Goal: Task Accomplishment & Management: Manage account settings

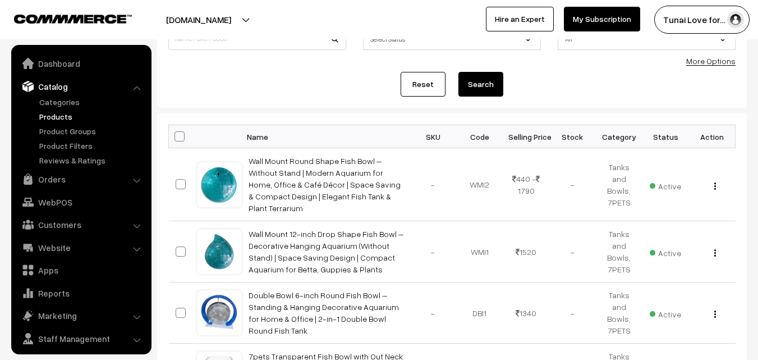
scroll to position [28, 0]
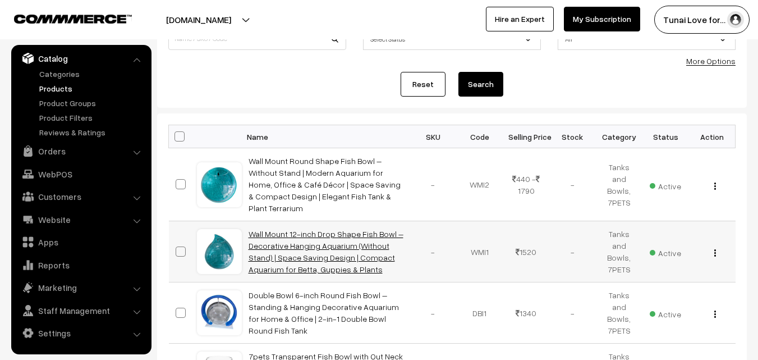
click at [288, 233] on link "Wall Mount 12-inch Drop Shape Fish Bowl – Decorative Hanging Aquarium (Without …" at bounding box center [326, 251] width 155 height 45
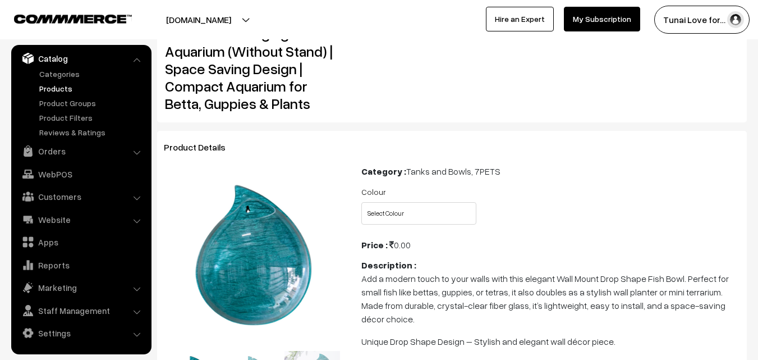
scroll to position [80, 0]
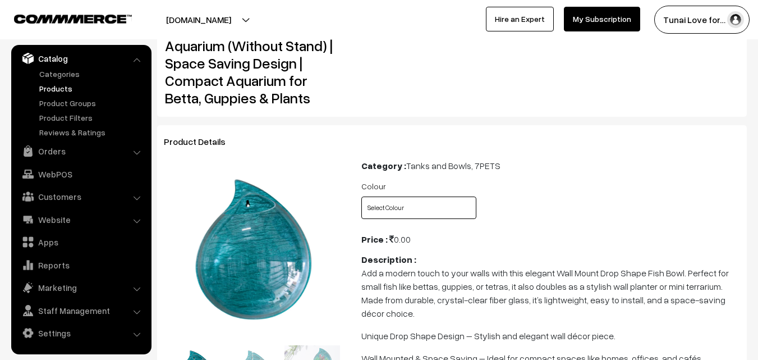
click at [385, 212] on select "Select Colour Blue Green White" at bounding box center [418, 207] width 115 height 22
click at [531, 182] on div "Colour Select Colour Blue Green White" at bounding box center [550, 202] width 395 height 47
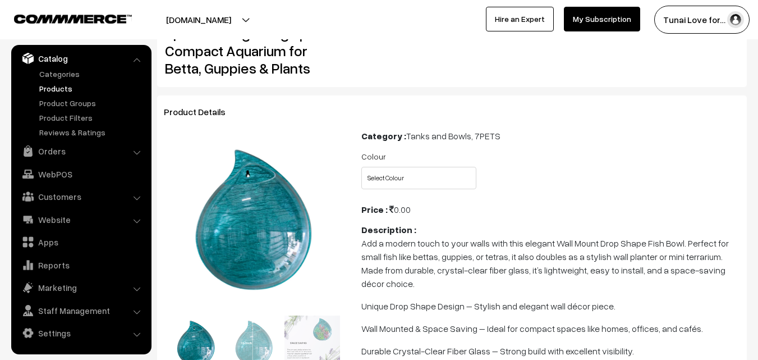
scroll to position [113, 0]
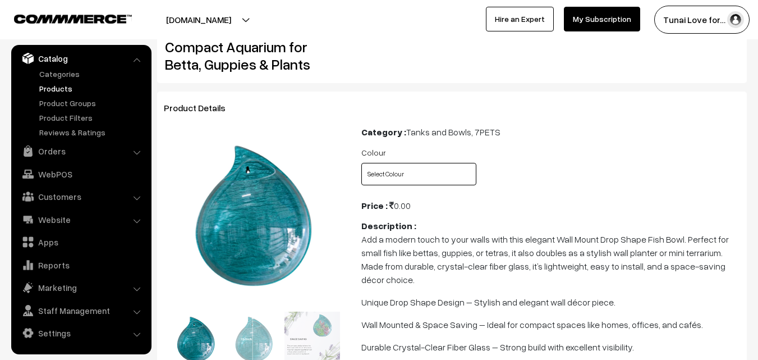
click at [426, 176] on select "Select Colour Blue Green White" at bounding box center [418, 174] width 115 height 22
click at [522, 180] on div "Colour Select Colour Blue Green White" at bounding box center [550, 168] width 395 height 47
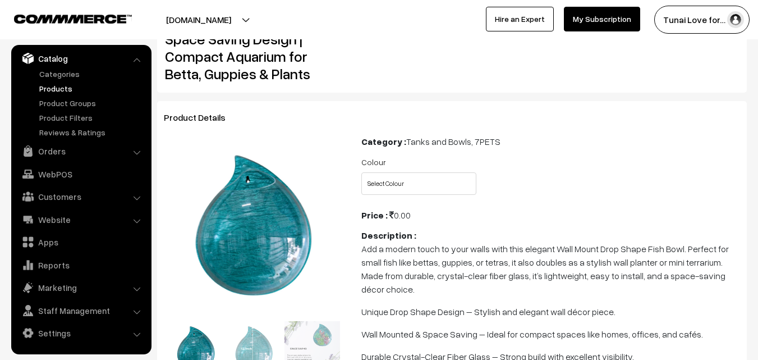
scroll to position [0, 0]
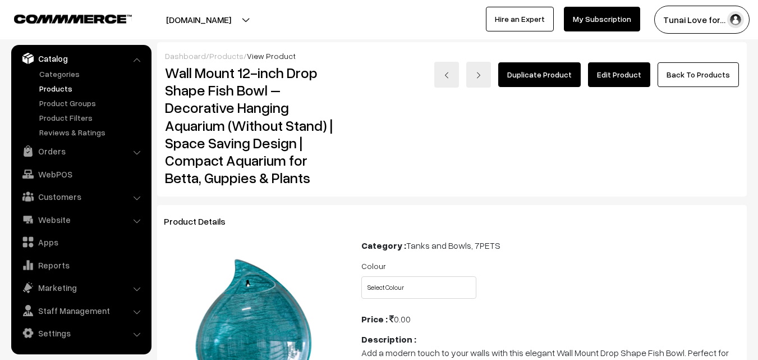
click at [612, 67] on link "Edit Product" at bounding box center [619, 74] width 62 height 25
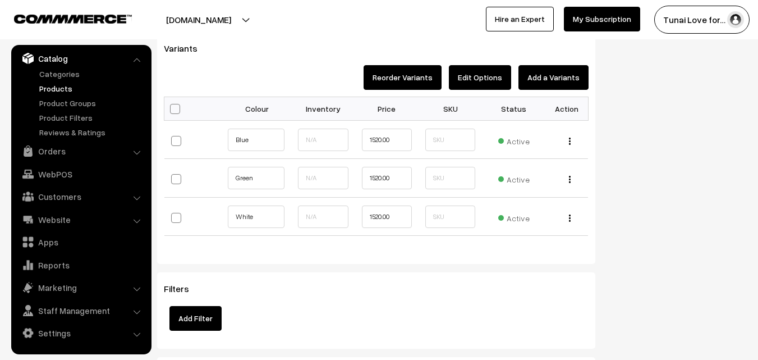
scroll to position [1300, 0]
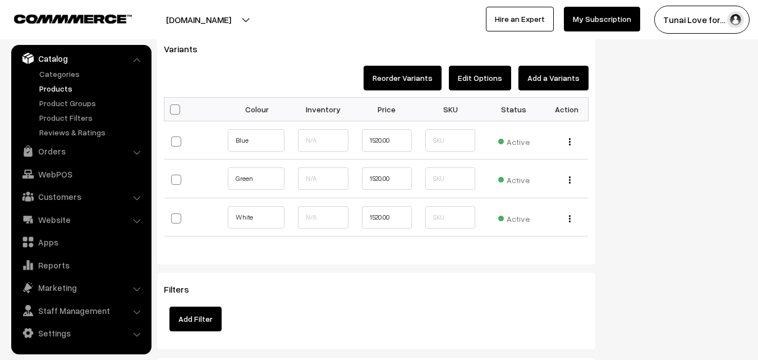
click at [408, 292] on h3 "Filters" at bounding box center [376, 289] width 425 height 11
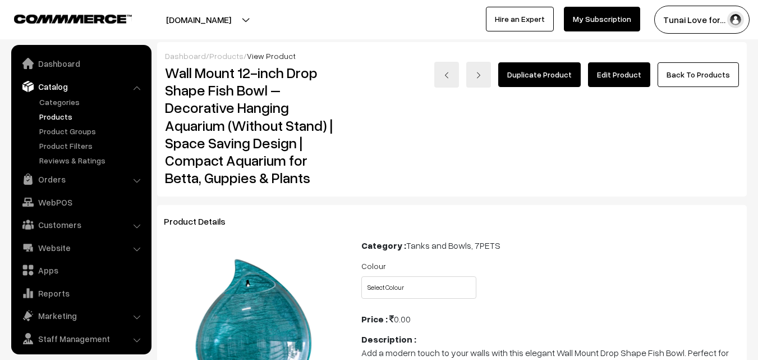
scroll to position [28, 0]
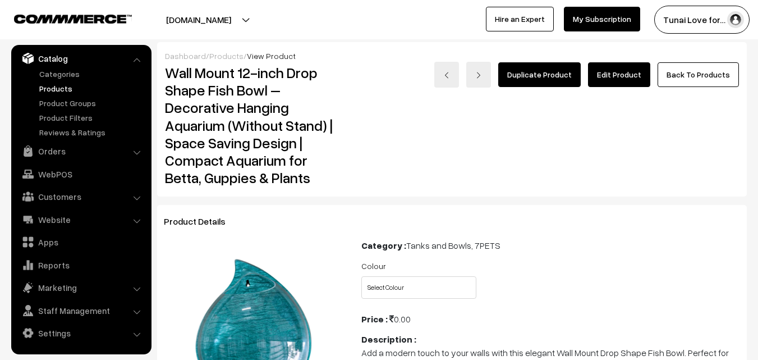
click at [62, 88] on link "Products" at bounding box center [91, 88] width 111 height 12
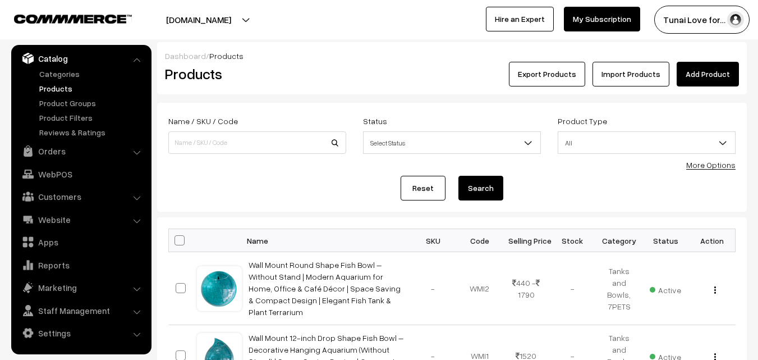
click at [706, 79] on link "Add Product" at bounding box center [708, 74] width 62 height 25
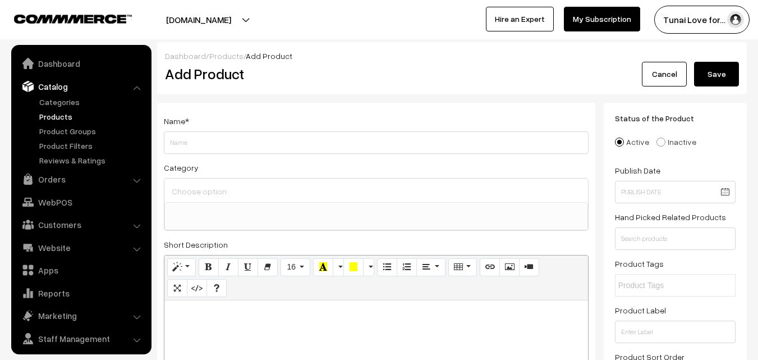
select select
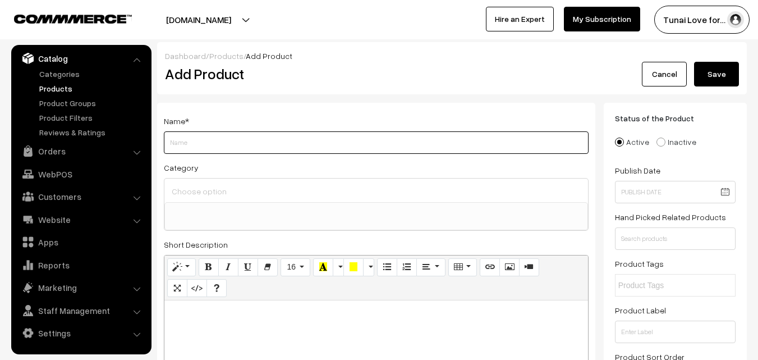
paste input "Wall Mount 15-inch Wine Apple Shape Fish Bowl – Without Stand | Modern Aquarium…"
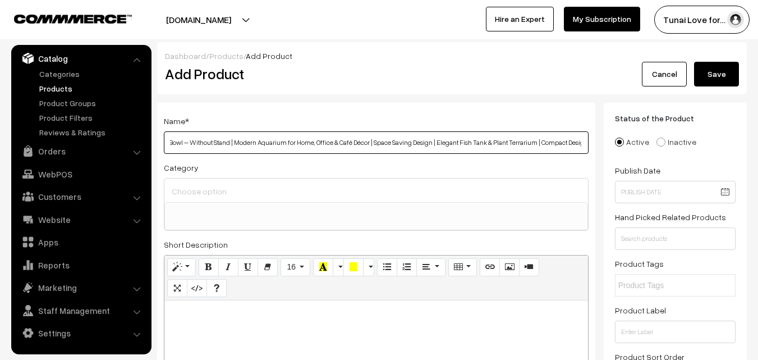
scroll to position [0, 0]
click at [221, 141] on input "Wall Mount 15-inch Wine Apple Shape Fish Bowl – Without Stand | Modern Aquarium…" at bounding box center [376, 142] width 425 height 22
type input "Wall Mount Wine Apple Shape Fish Bowl – Without Stand | Modern Aquarium for Hom…"
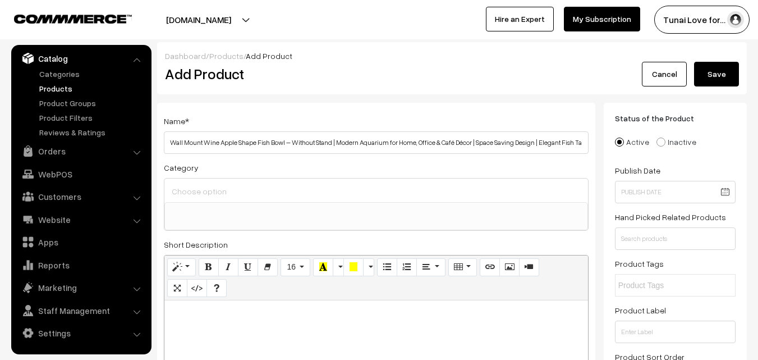
click at [238, 203] on ul at bounding box center [376, 210] width 422 height 14
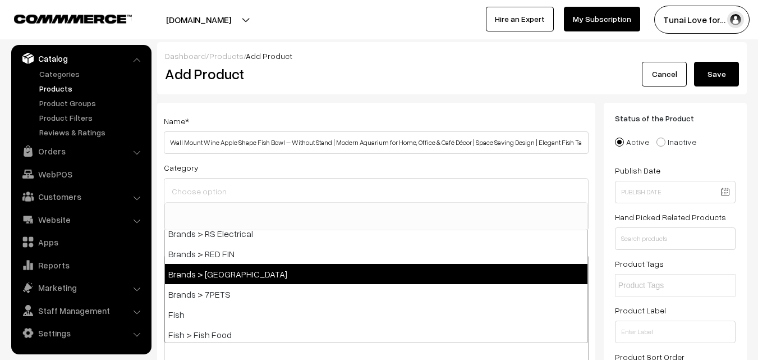
scroll to position [168, 0]
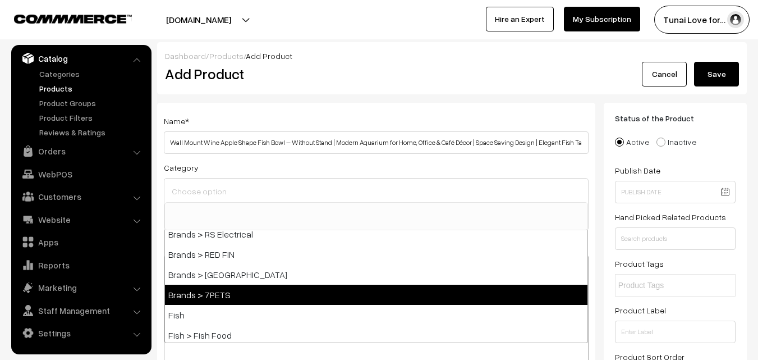
select select "47"
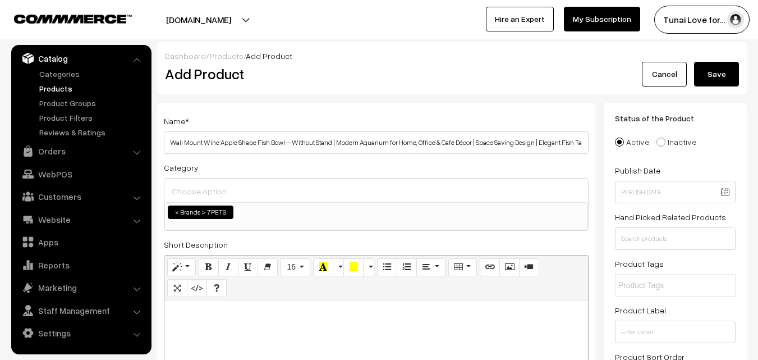
scroll to position [76, 0]
click at [272, 218] on ul "× Brands > 7PETS" at bounding box center [376, 211] width 422 height 16
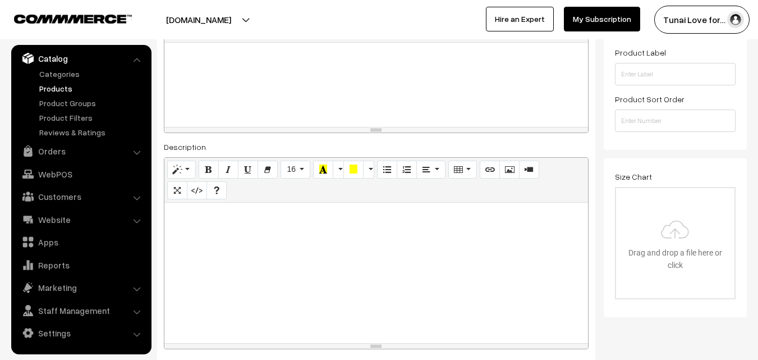
scroll to position [257, 0]
click at [269, 241] on div at bounding box center [376, 273] width 424 height 140
paste div
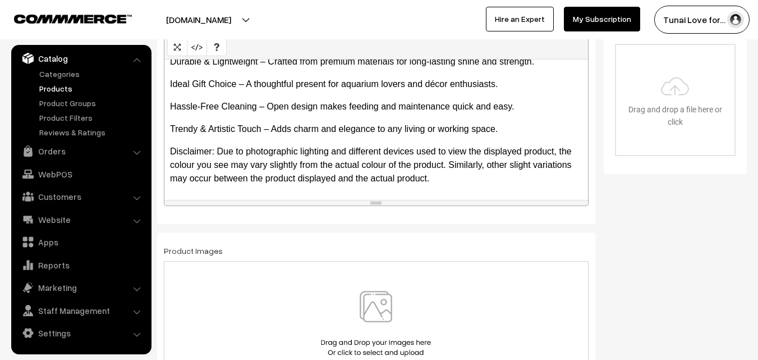
scroll to position [401, 0]
click at [370, 164] on p "Disclaimer: Due to photographic lighting and different devices used to view the…" at bounding box center [376, 164] width 412 height 40
drag, startPoint x: 370, startPoint y: 164, endPoint x: 563, endPoint y: 243, distance: 208.9
click at [563, 243] on div "Product Images" at bounding box center [376, 314] width 425 height 142
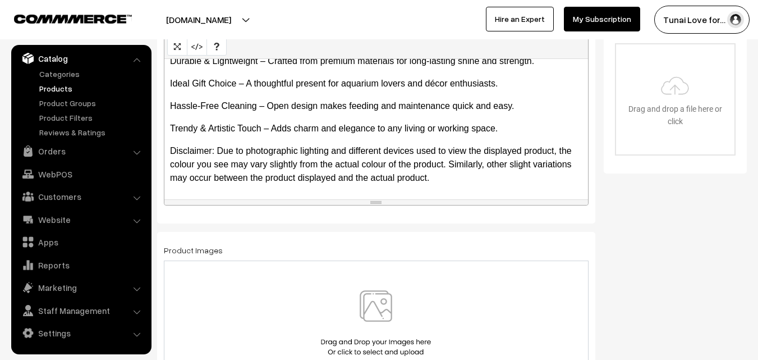
drag, startPoint x: 374, startPoint y: 163, endPoint x: 586, endPoint y: 231, distance: 222.3
drag, startPoint x: 372, startPoint y: 165, endPoint x: 304, endPoint y: 198, distance: 76.0
click at [304, 198] on div "Bring charm to your space with this Wall Mounted Apple Shape Fish Bowl, designe…" at bounding box center [376, 129] width 424 height 140
click at [372, 171] on p "Disclaimer: Due to photographic lighting and different devices used to view the…" at bounding box center [376, 164] width 412 height 40
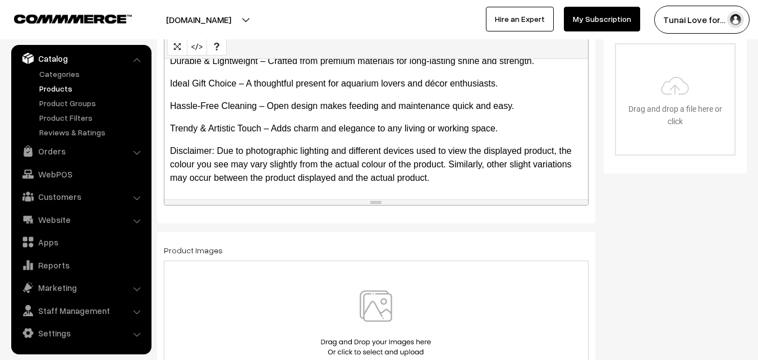
click at [379, 162] on p "Disclaimer: Due to photographic lighting and different devices used to view the…" at bounding box center [376, 164] width 412 height 40
click at [384, 165] on p "Disclaimer: Due to photographic lighting and different devices used to view the…" at bounding box center [376, 164] width 412 height 40
click at [190, 167] on p "Disclaimer: Due to photographic lighting and different devices used to view the…" at bounding box center [376, 164] width 412 height 40
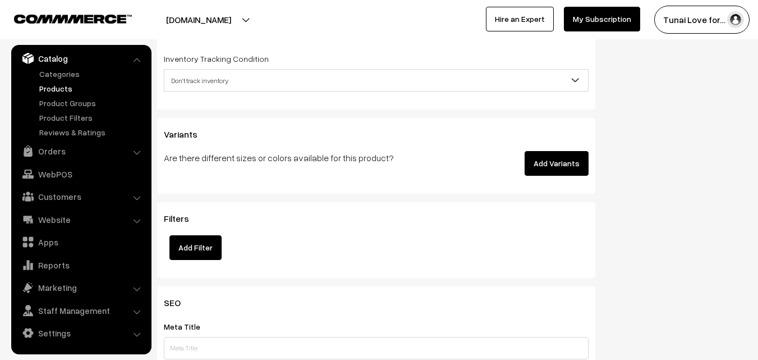
scroll to position [1401, 0]
click at [563, 159] on button "Add Variants" at bounding box center [556, 162] width 64 height 25
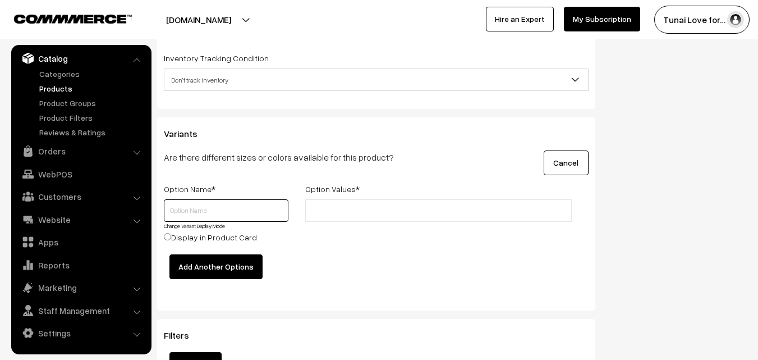
click at [208, 217] on input "text" at bounding box center [226, 210] width 125 height 22
click at [315, 208] on input "text" at bounding box center [358, 211] width 98 height 12
click at [204, 213] on input "Color" at bounding box center [226, 210] width 125 height 22
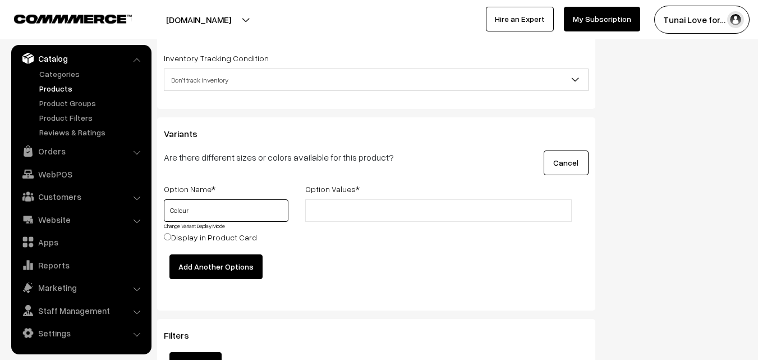
type input "Colour"
click at [363, 206] on input "text" at bounding box center [358, 211] width 98 height 12
type input "wine"
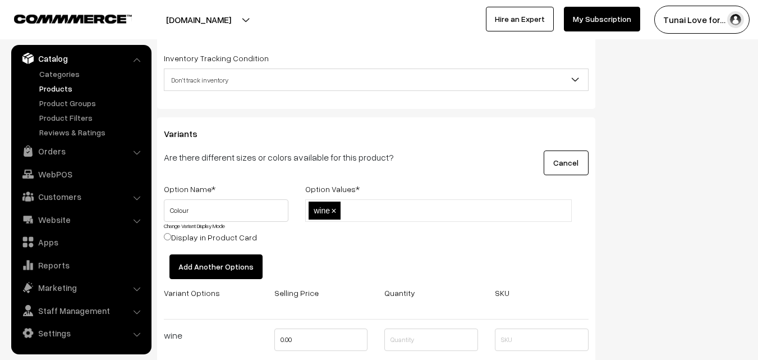
click at [333, 214] on span "×" at bounding box center [333, 211] width 5 height 10
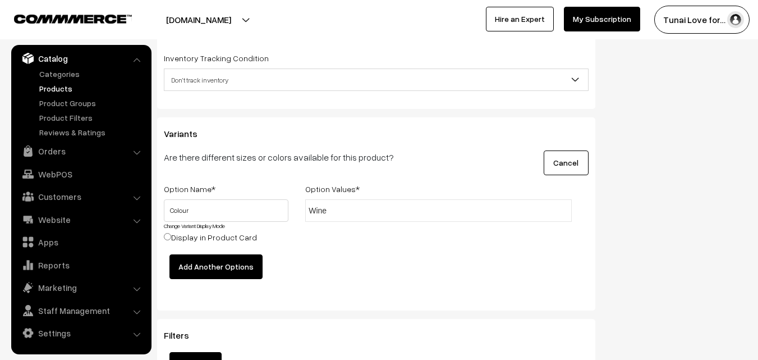
type input "Wine"
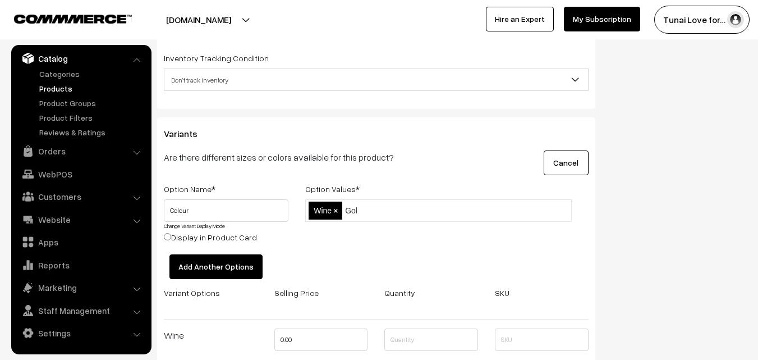
type input "Gold"
type input "Yellow"
click at [197, 265] on button "Add Another Options" at bounding box center [215, 266] width 93 height 25
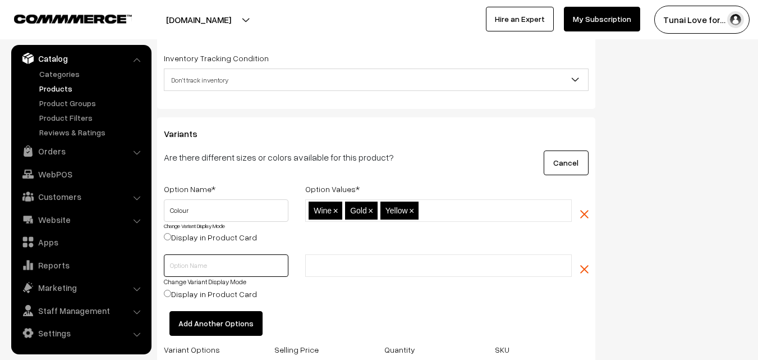
click at [197, 265] on input "text" at bounding box center [226, 265] width 125 height 22
type input "Size"
click at [362, 260] on input "text" at bounding box center [358, 266] width 98 height 12
type input "9"
type input "15"
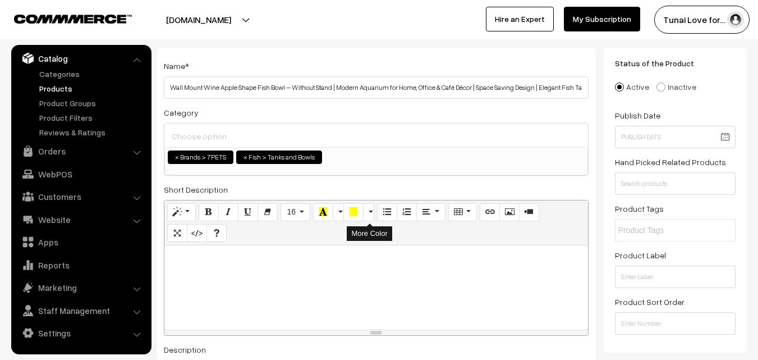
scroll to position [0, 0]
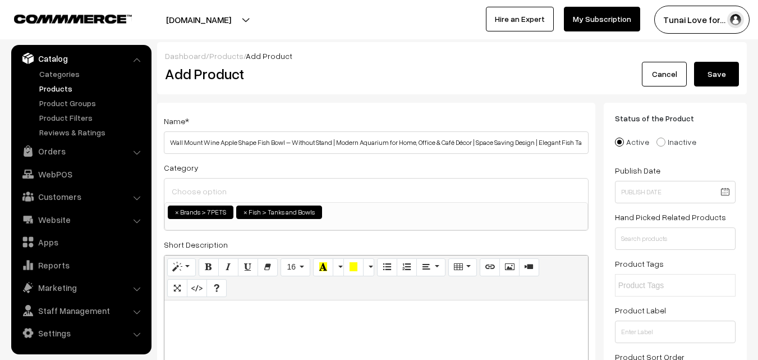
click at [710, 70] on button "Save" at bounding box center [716, 74] width 45 height 25
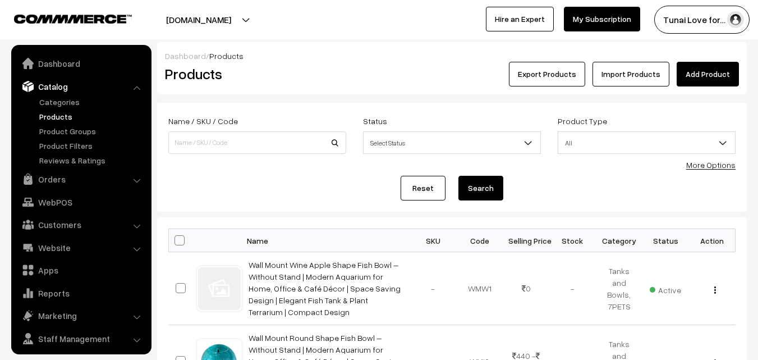
scroll to position [28, 0]
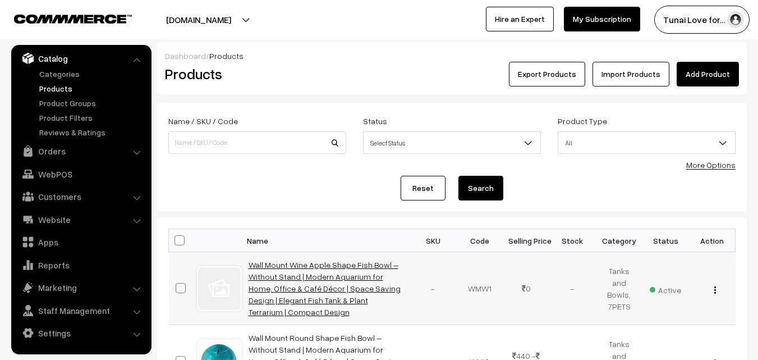
click at [324, 268] on link "Wall Mount Wine Apple Shape Fish Bowl – Without Stand | Modern Aquarium for Hom…" at bounding box center [325, 288] width 152 height 57
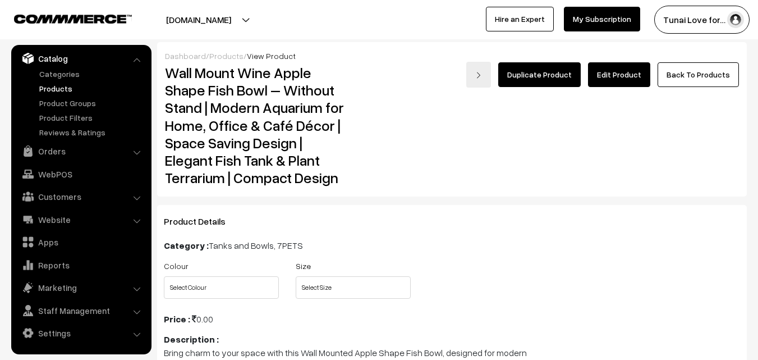
click at [623, 75] on link "Edit Product" at bounding box center [619, 74] width 62 height 25
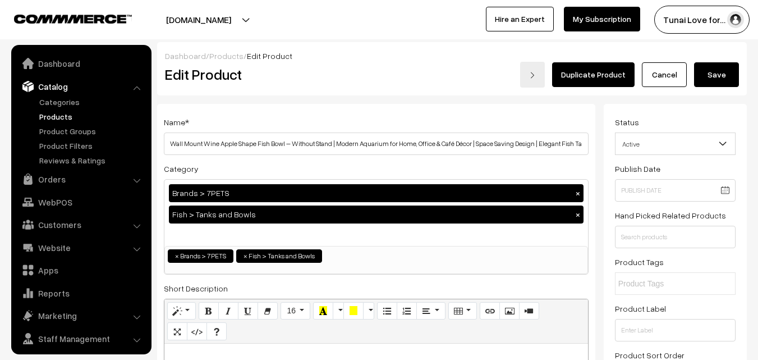
scroll to position [28, 0]
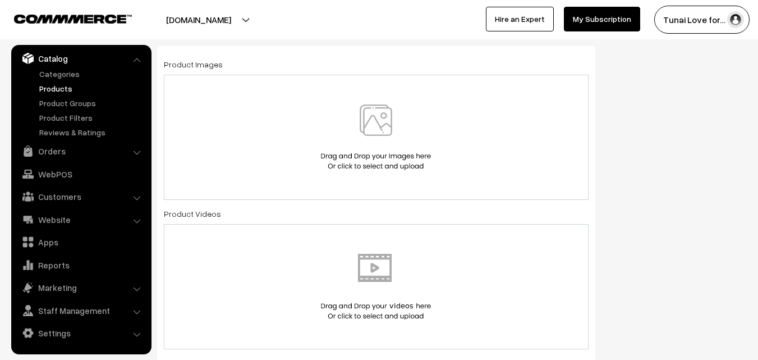
scroll to position [630, 0]
click at [388, 104] on img at bounding box center [376, 137] width 116 height 66
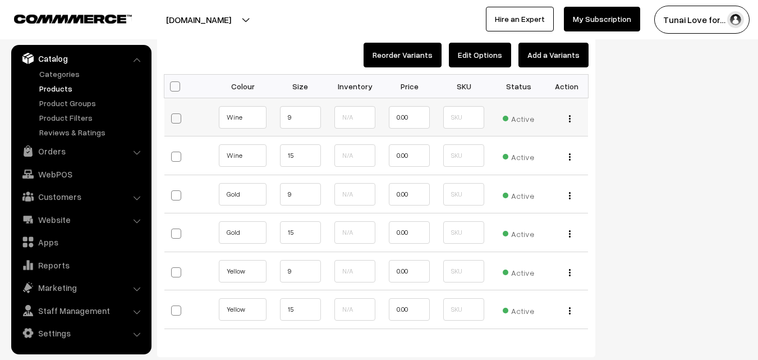
scroll to position [1206, 0]
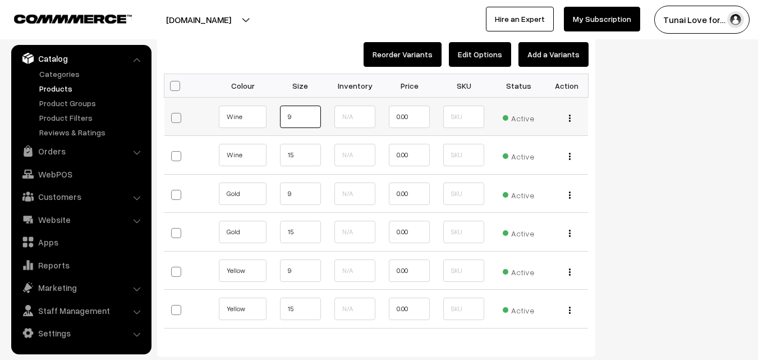
click at [300, 119] on input "9" at bounding box center [300, 116] width 41 height 22
click at [349, 123] on input "text" at bounding box center [354, 116] width 41 height 22
click at [565, 123] on td "Edit Change to Bulk Price Delete" at bounding box center [567, 116] width 43 height 39
click at [570, 118] on img "button" at bounding box center [570, 117] width 2 height 7
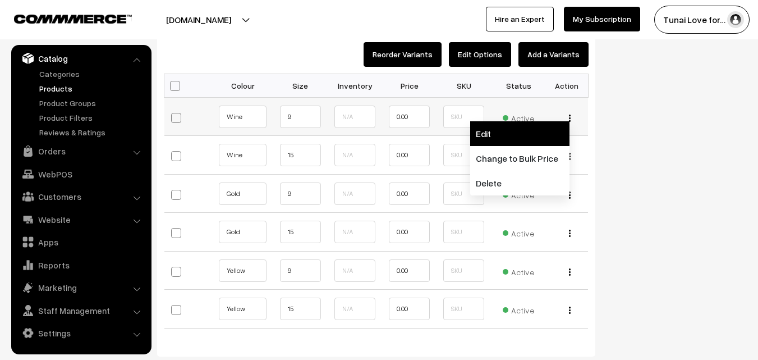
click at [540, 139] on link "Edit" at bounding box center [519, 133] width 99 height 25
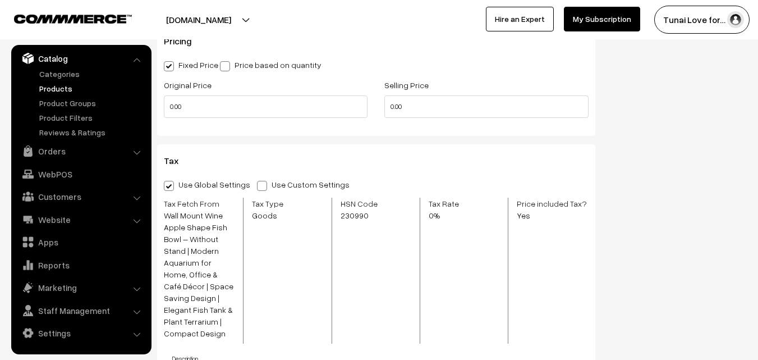
scroll to position [821, 0]
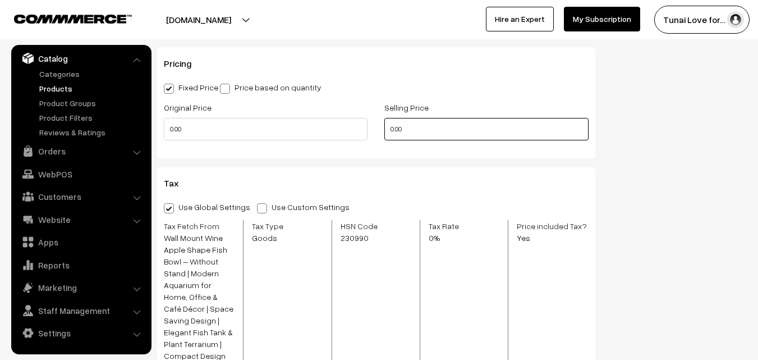
click at [404, 135] on input "0.00" at bounding box center [486, 129] width 204 height 22
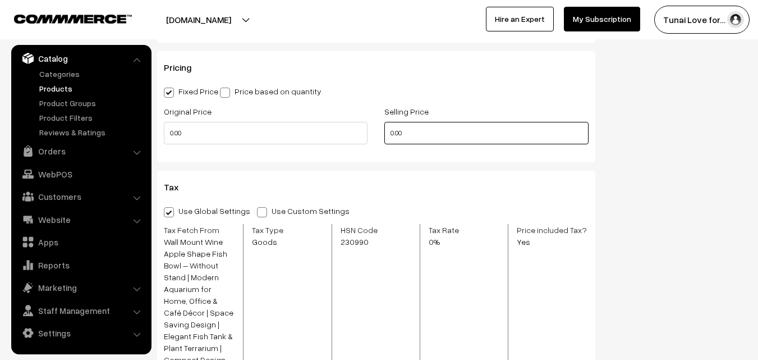
scroll to position [816, 0]
click at [393, 134] on input "0.00" at bounding box center [486, 134] width 204 height 22
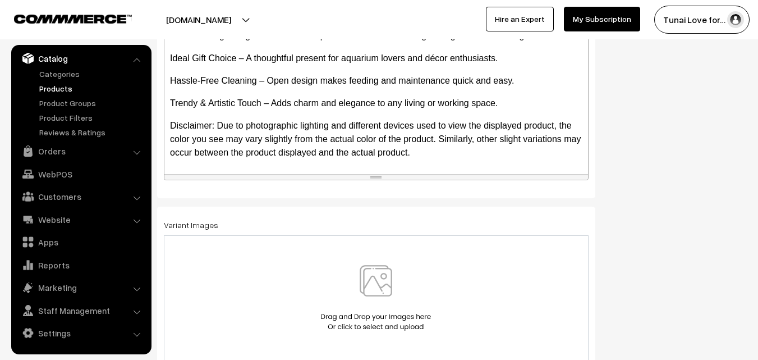
scroll to position [332, 0]
type input "882.00"
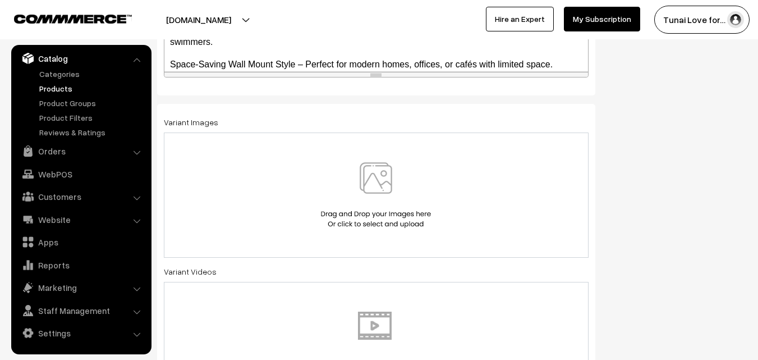
scroll to position [443, 0]
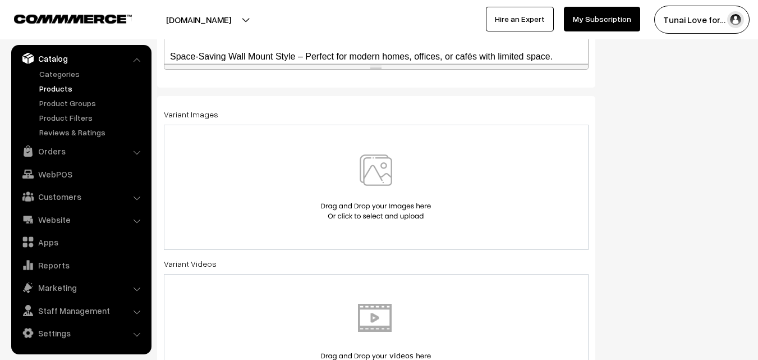
click at [246, 223] on div at bounding box center [376, 187] width 425 height 125
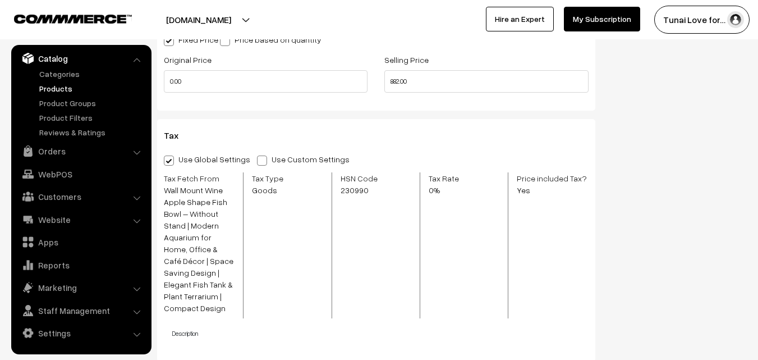
scroll to position [1327, 0]
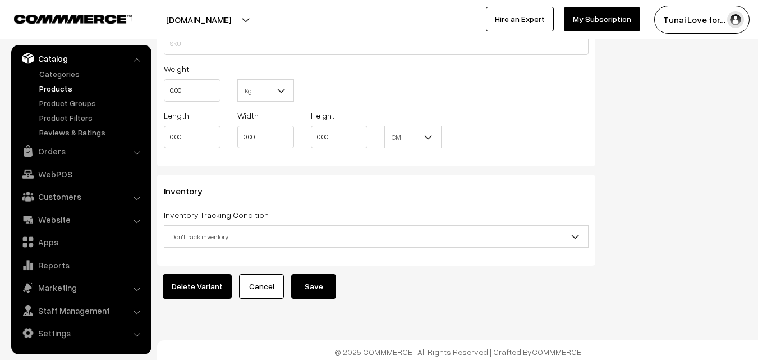
click at [300, 274] on button "Save" at bounding box center [313, 286] width 45 height 25
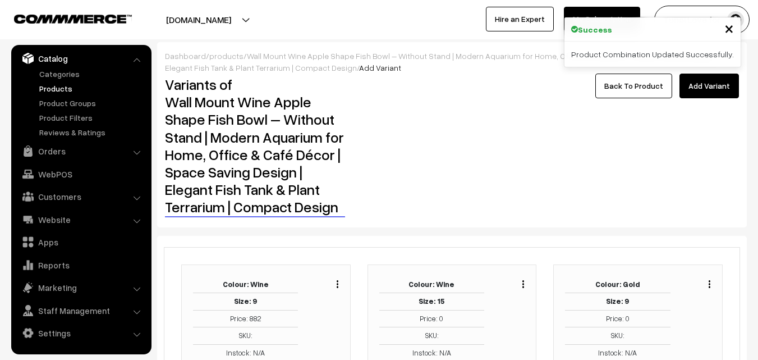
click at [732, 33] on span "×" at bounding box center [729, 27] width 10 height 21
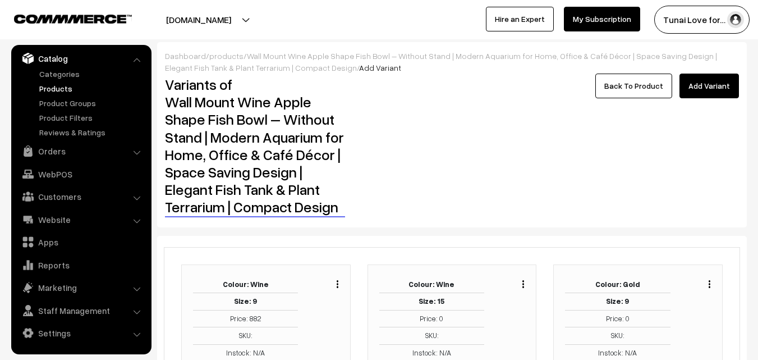
click at [645, 90] on link "Back To Product" at bounding box center [633, 85] width 77 height 25
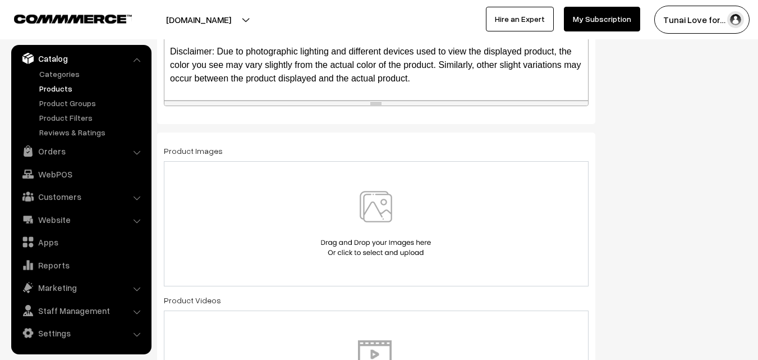
scroll to position [542, 0]
click at [344, 237] on img at bounding box center [376, 225] width 116 height 66
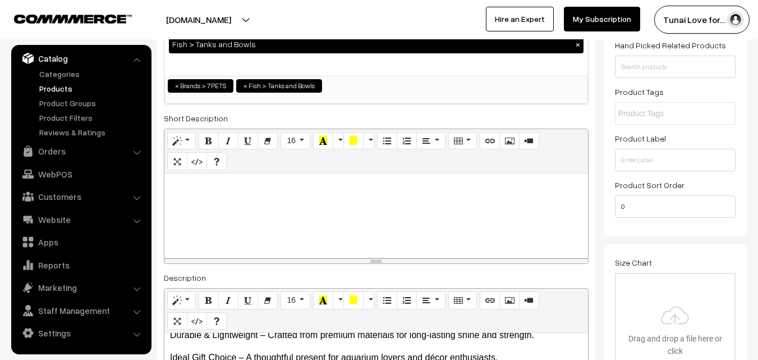
scroll to position [0, 0]
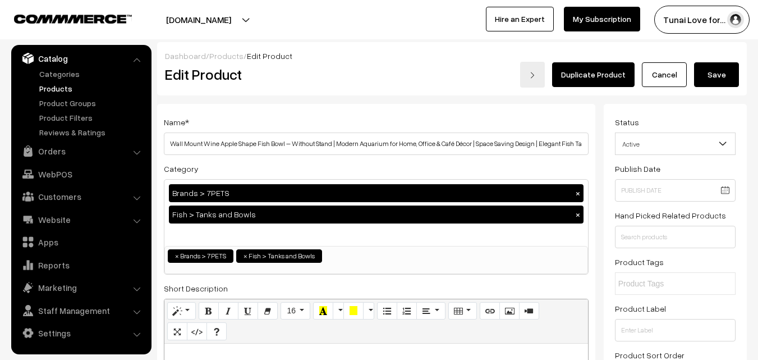
click at [722, 73] on button "Save" at bounding box center [716, 74] width 45 height 25
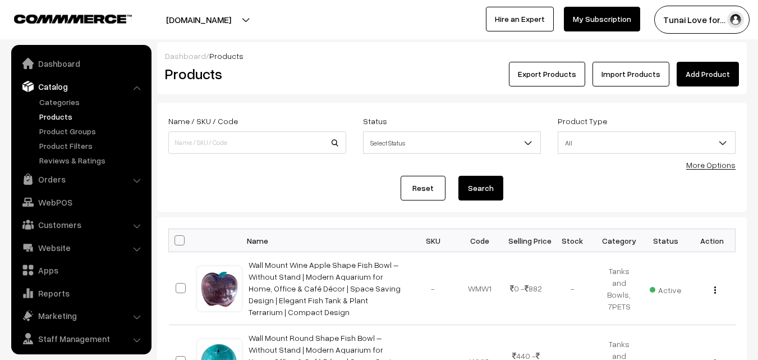
scroll to position [28, 0]
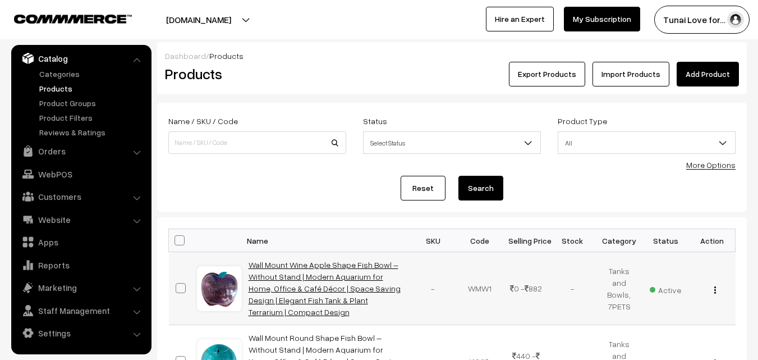
click at [310, 293] on link "Wall Mount Wine Apple Shape Fish Bowl – Without Stand | Modern Aquarium for Hom…" at bounding box center [325, 288] width 152 height 57
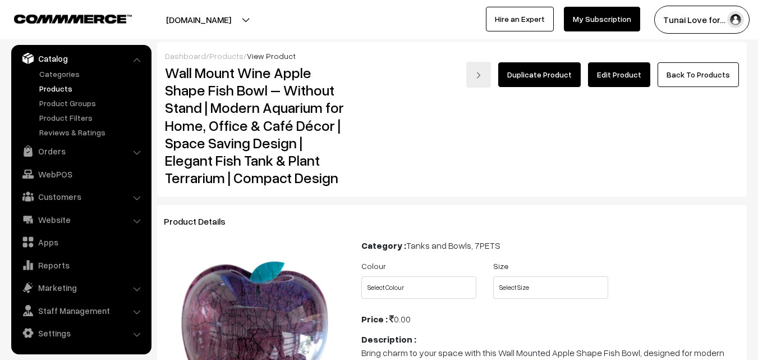
click at [605, 79] on link "Edit Product" at bounding box center [619, 74] width 62 height 25
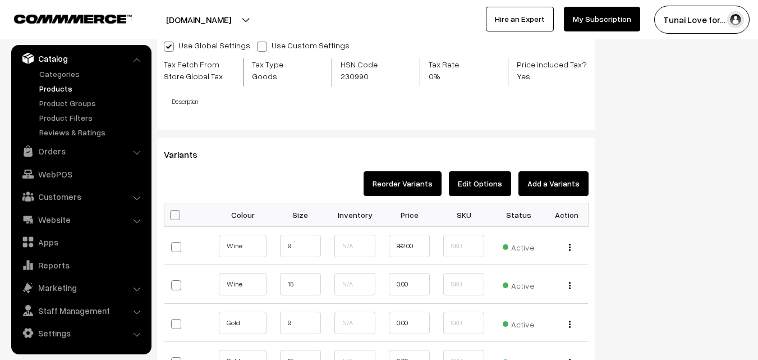
scroll to position [1170, 0]
click at [475, 181] on button "Edit Options" at bounding box center [480, 183] width 62 height 25
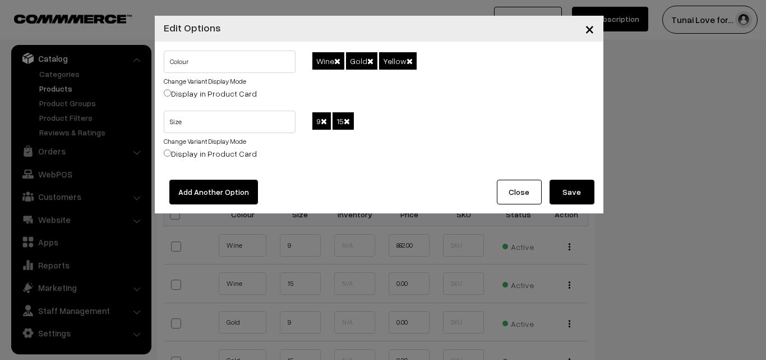
click at [506, 192] on button "Close" at bounding box center [519, 192] width 45 height 25
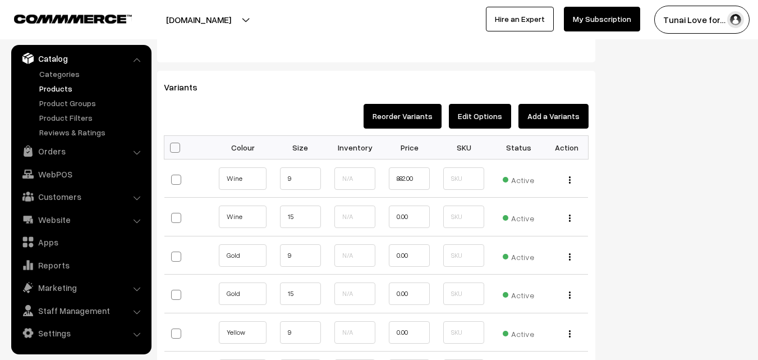
scroll to position [1237, 0]
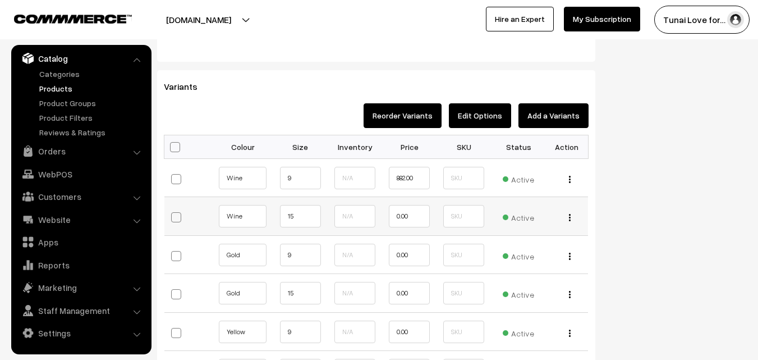
click at [571, 217] on div "Edit Change to Bulk Price Delete" at bounding box center [567, 216] width 29 height 12
click at [570, 218] on img "button" at bounding box center [570, 217] width 2 height 7
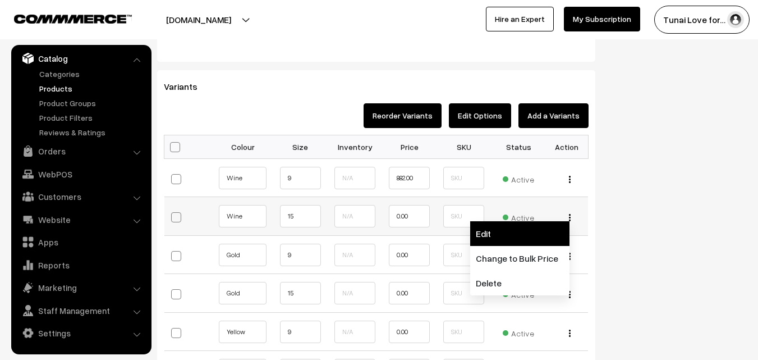
click at [528, 232] on link "Edit" at bounding box center [519, 233] width 99 height 25
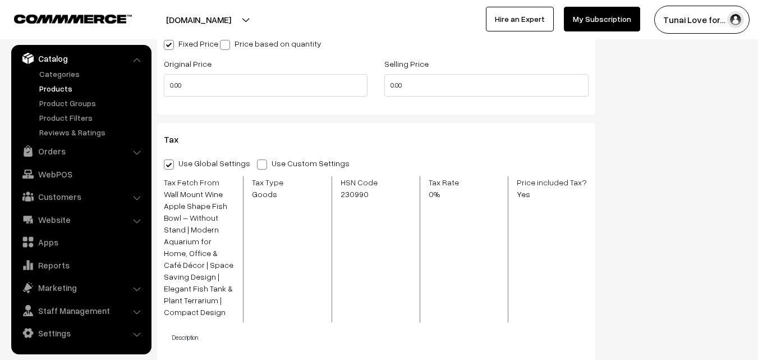
scroll to position [864, 0]
click at [394, 89] on input "0.00" at bounding box center [486, 86] width 204 height 22
type input "1790.00"
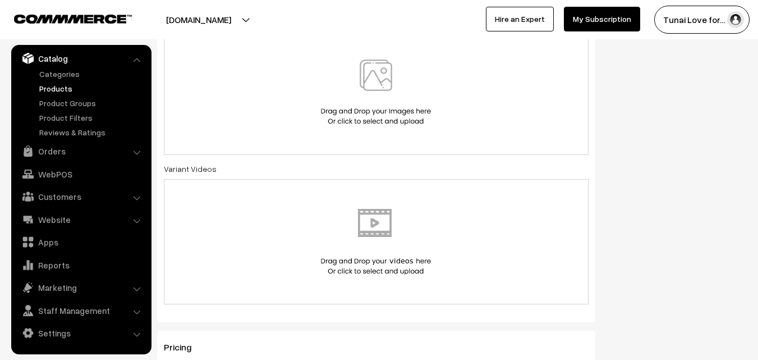
scroll to position [393, 0]
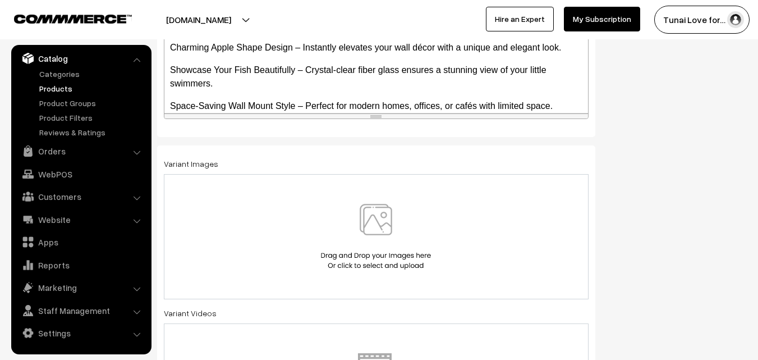
click at [310, 221] on div at bounding box center [376, 237] width 401 height 66
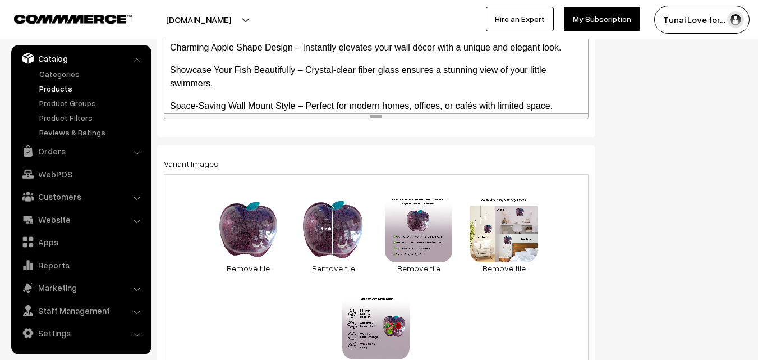
click at [369, 40] on div "Bring charm to your space with this Wall Mounted Apple Shape Fish Bowl, designe…" at bounding box center [376, 43] width 424 height 140
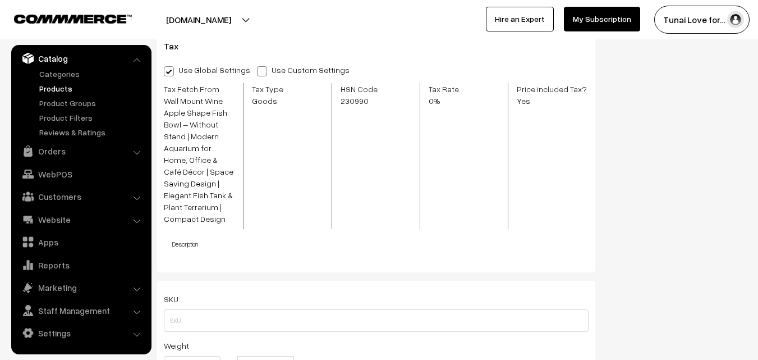
scroll to position [1327, 0]
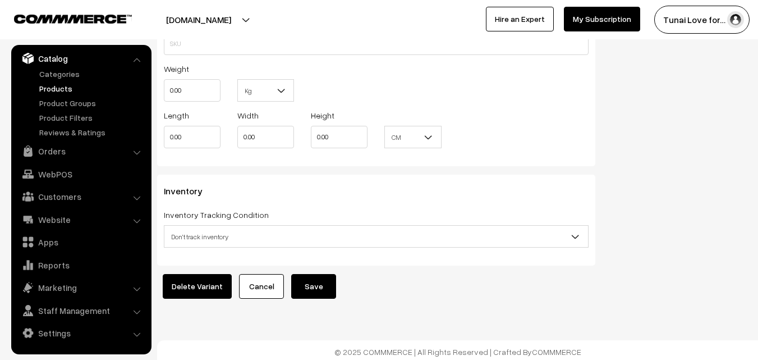
click at [306, 274] on button "Save" at bounding box center [313, 286] width 45 height 25
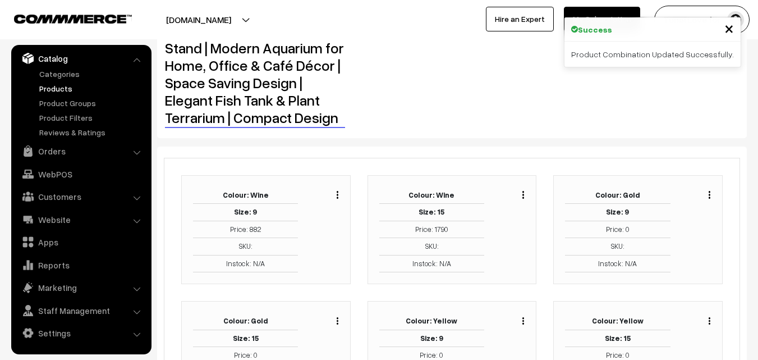
scroll to position [90, 0]
click at [709, 192] on img "button" at bounding box center [709, 193] width 2 height 7
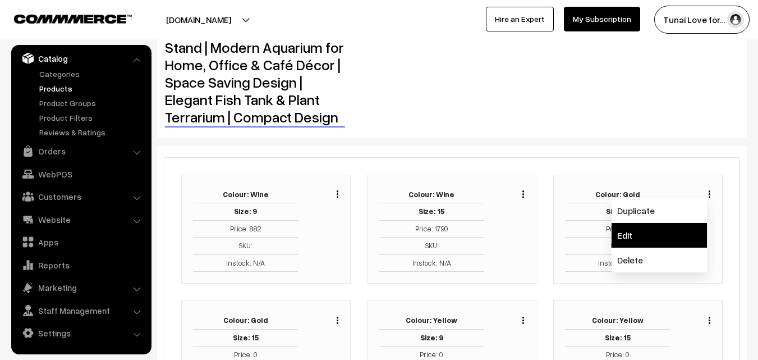
click at [665, 237] on link "Edit" at bounding box center [658, 235] width 95 height 25
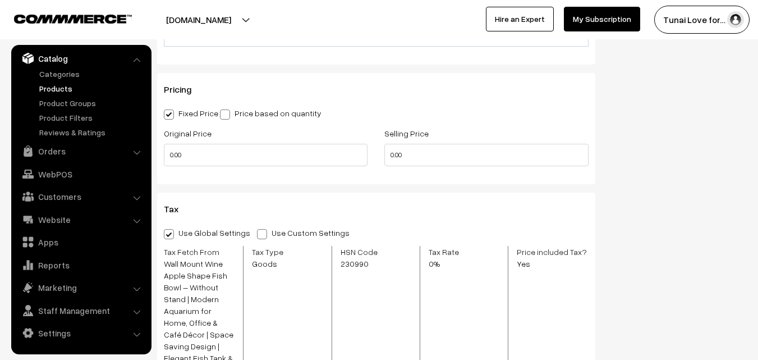
scroll to position [803, 0]
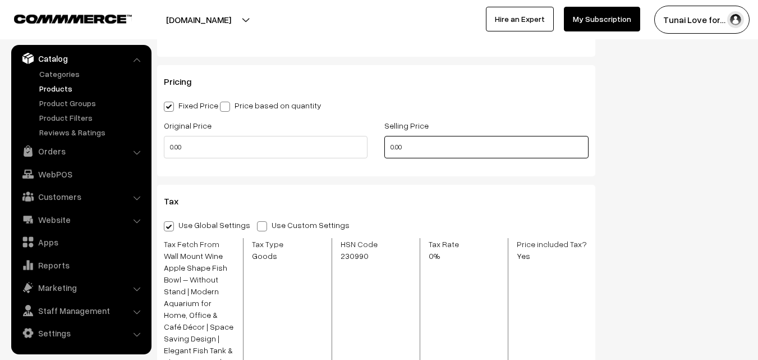
click at [392, 146] on input "0.00" at bounding box center [486, 147] width 204 height 22
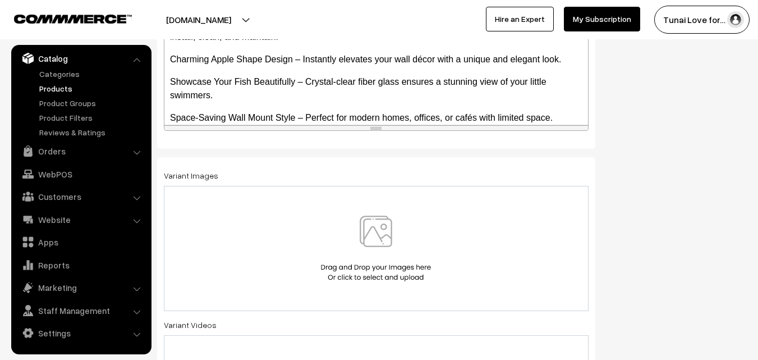
scroll to position [367, 0]
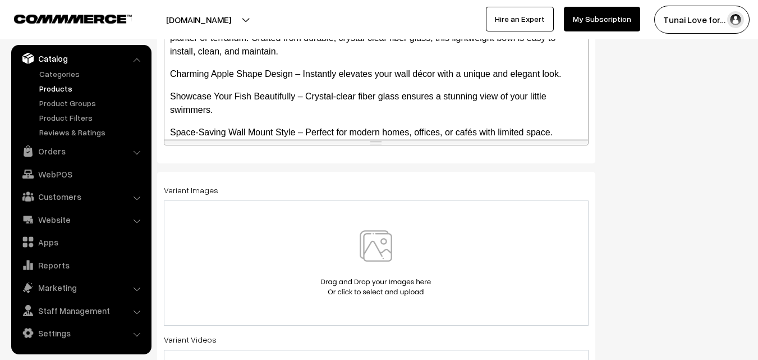
type input "882.00"
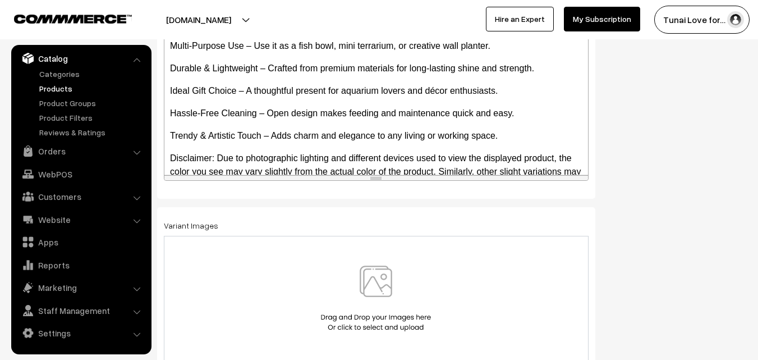
scroll to position [176, 0]
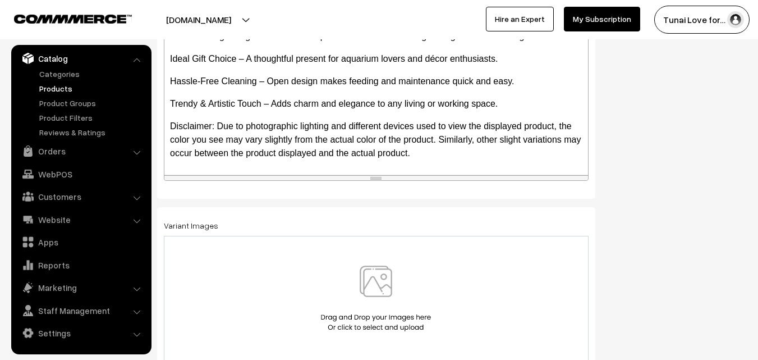
click at [257, 274] on div at bounding box center [376, 298] width 401 height 66
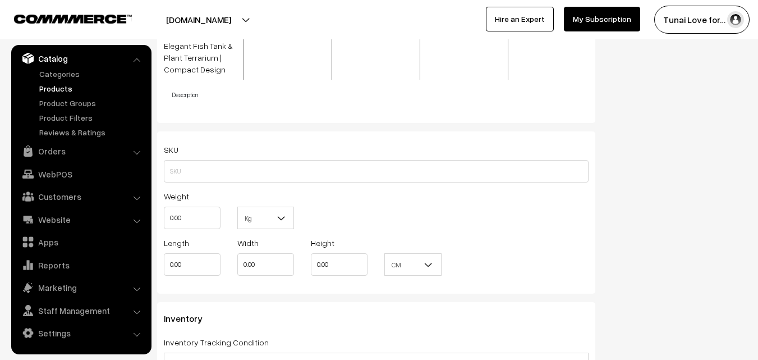
scroll to position [1327, 0]
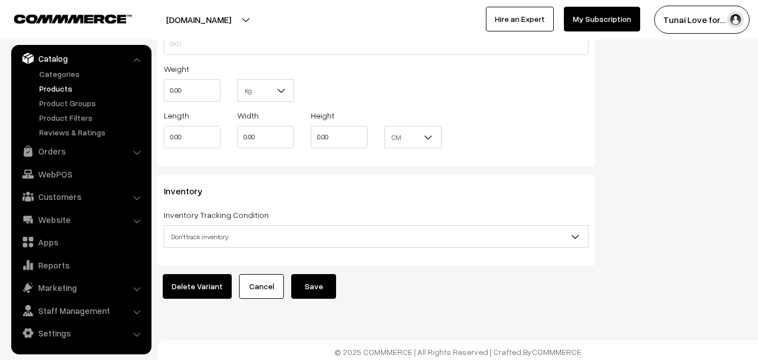
click at [328, 281] on button "Save" at bounding box center [313, 286] width 45 height 25
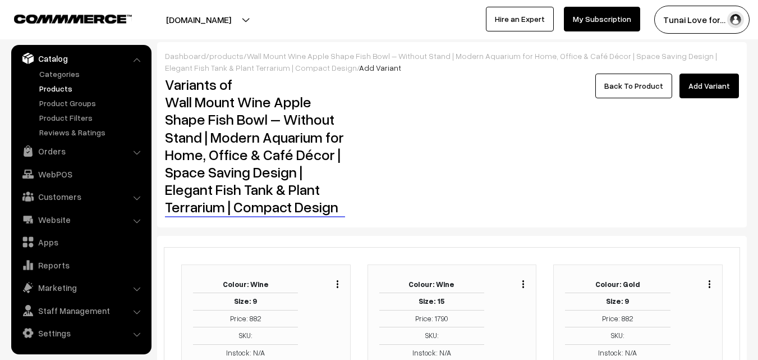
scroll to position [170, 0]
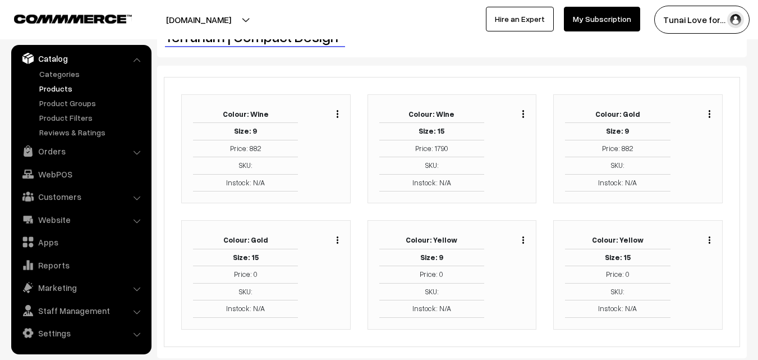
click at [336, 240] on button "button" at bounding box center [337, 239] width 3 height 9
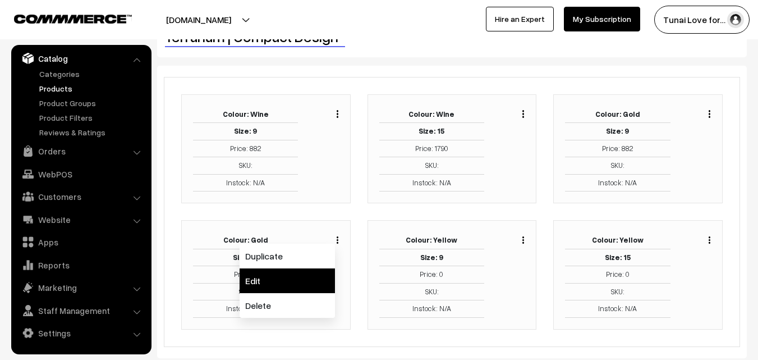
click at [314, 272] on link "Edit" at bounding box center [287, 280] width 95 height 25
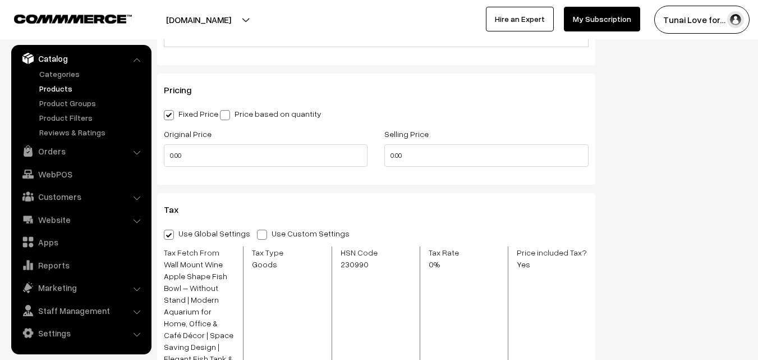
scroll to position [793, 0]
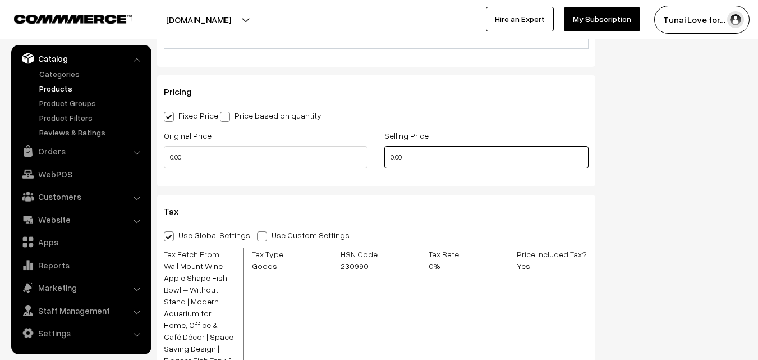
click at [394, 161] on input "0.00" at bounding box center [486, 157] width 204 height 22
type input "1790.00"
click at [485, 178] on div "Pricing Fixed Price Price based on quantity Original Price 0.00 Selling Price 1…" at bounding box center [376, 130] width 438 height 111
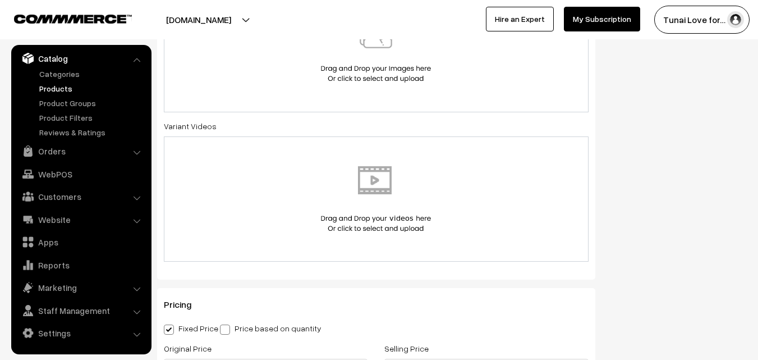
scroll to position [579, 0]
click at [299, 72] on div at bounding box center [376, 50] width 401 height 66
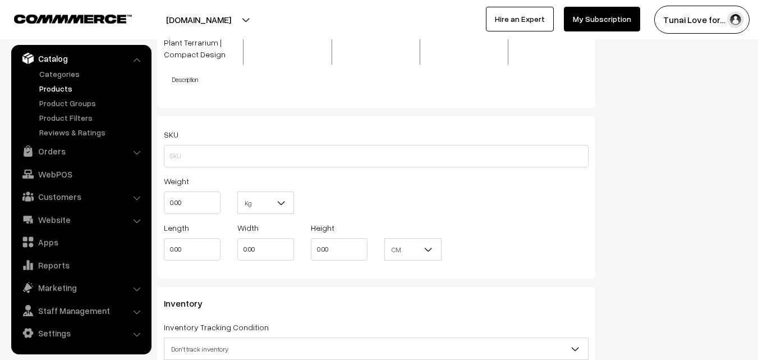
scroll to position [1327, 0]
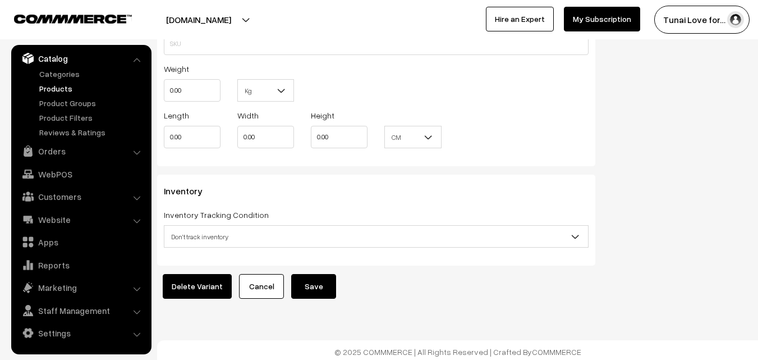
click at [314, 282] on button "Save" at bounding box center [313, 286] width 45 height 25
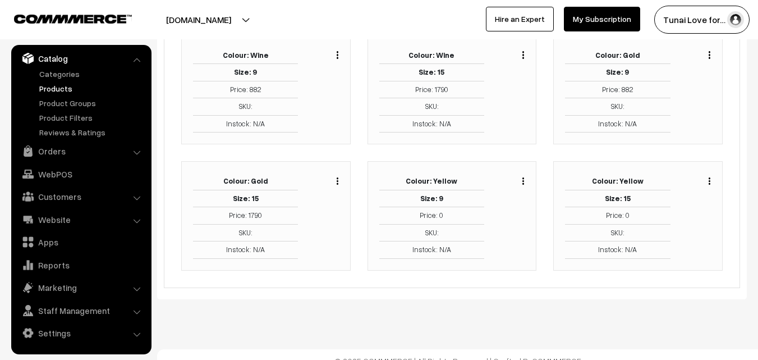
scroll to position [229, 0]
click at [523, 181] on img "button" at bounding box center [523, 180] width 2 height 7
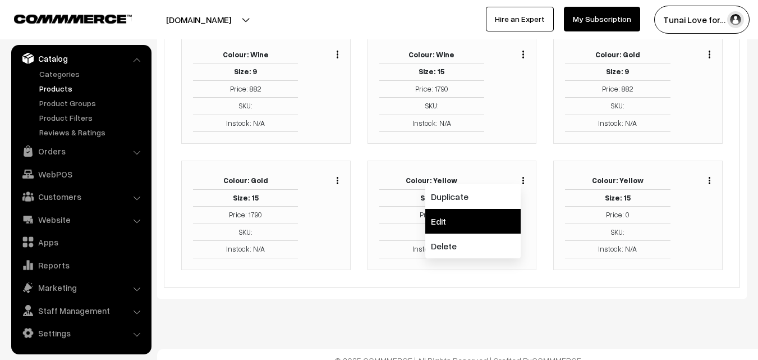
click at [494, 215] on link "Edit" at bounding box center [472, 221] width 95 height 25
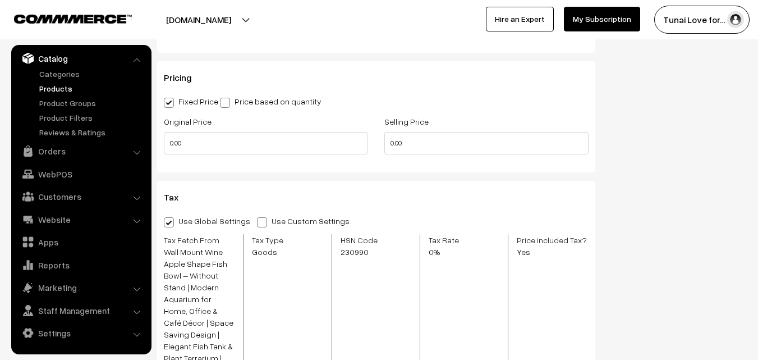
scroll to position [811, 0]
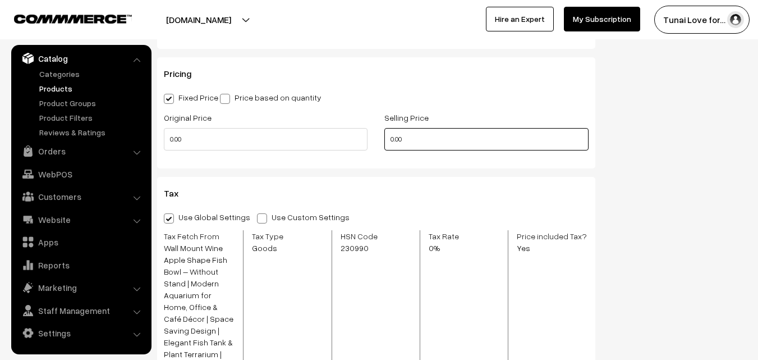
click at [391, 137] on input "0.00" at bounding box center [486, 139] width 204 height 22
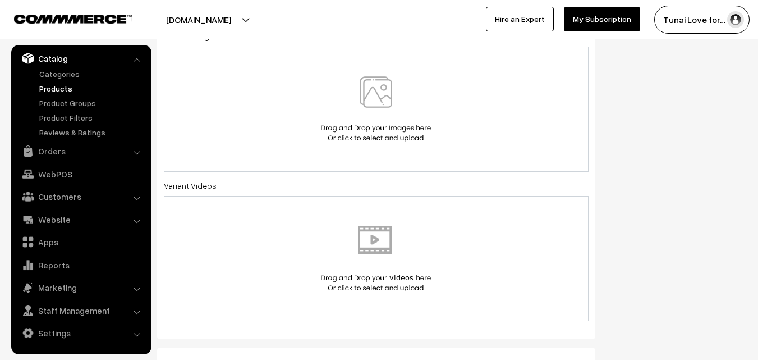
type input "882.00"
click at [351, 104] on img at bounding box center [376, 109] width 116 height 66
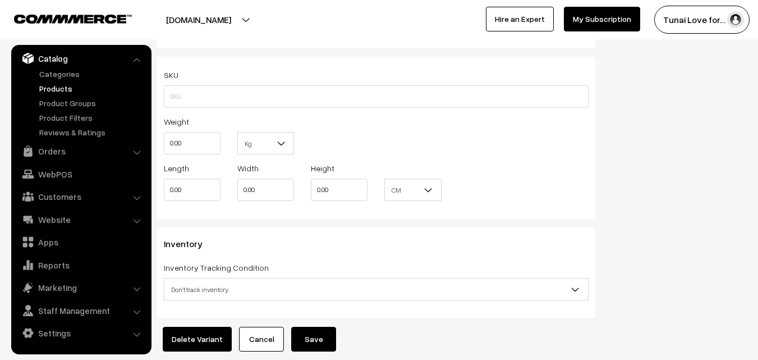
scroll to position [1327, 0]
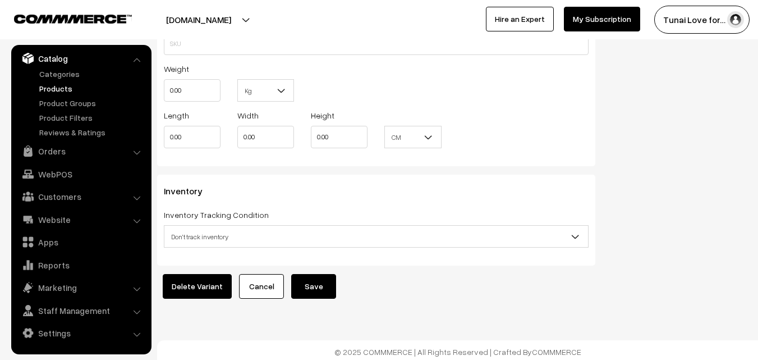
click at [300, 275] on button "Save" at bounding box center [313, 286] width 45 height 25
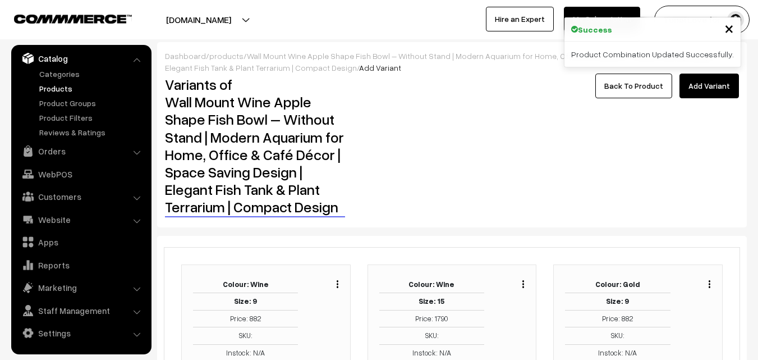
scroll to position [241, 0]
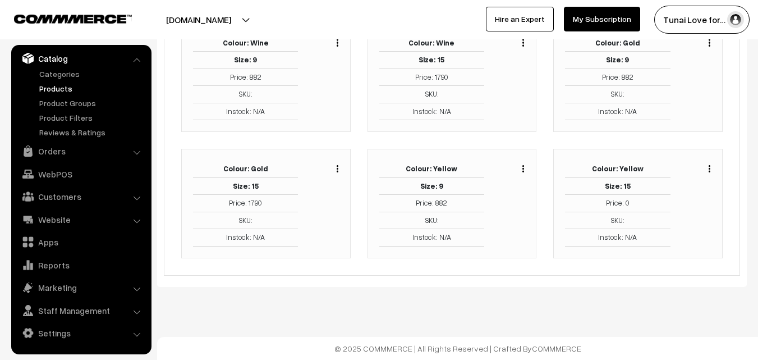
click at [710, 169] on img "button" at bounding box center [709, 168] width 2 height 7
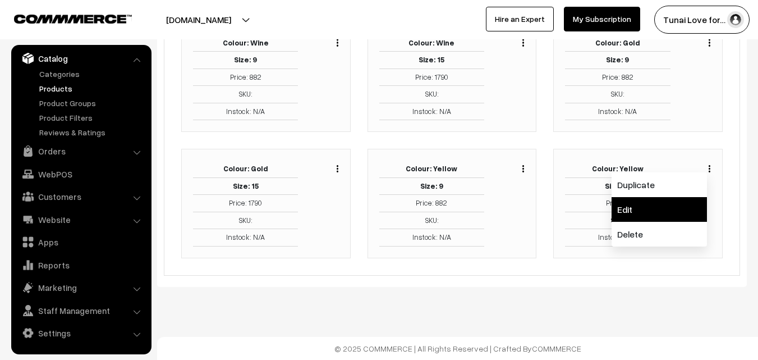
click at [647, 206] on link "Edit" at bounding box center [658, 209] width 95 height 25
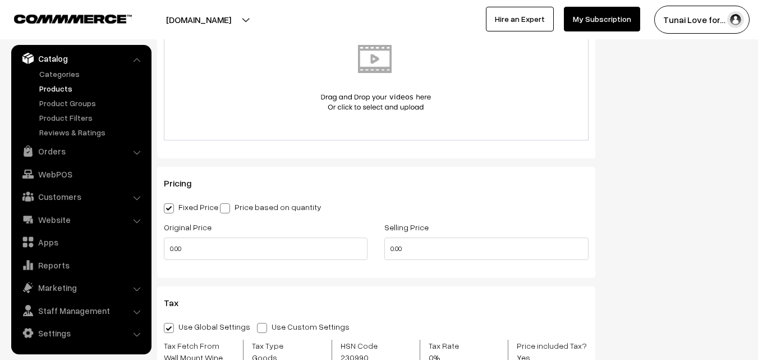
scroll to position [704, 0]
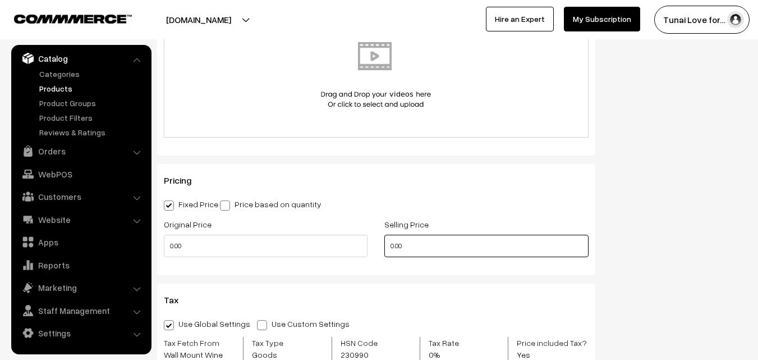
click at [393, 248] on input "0.00" at bounding box center [486, 245] width 204 height 22
type input "1790.00"
click at [460, 215] on div "Pricing Fixed Price Price based on quantity Original Price 0.00 Selling Price 1…" at bounding box center [376, 219] width 438 height 111
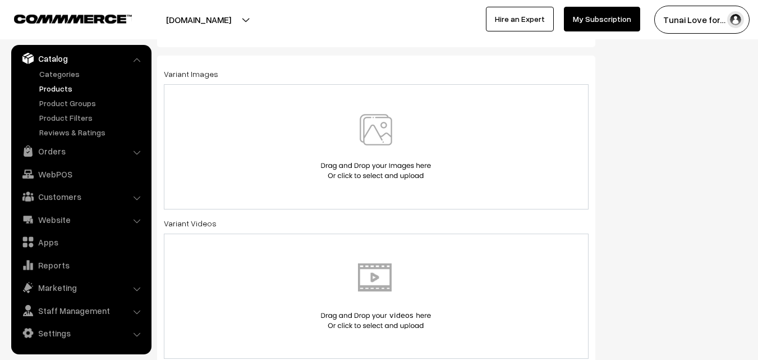
scroll to position [480, 0]
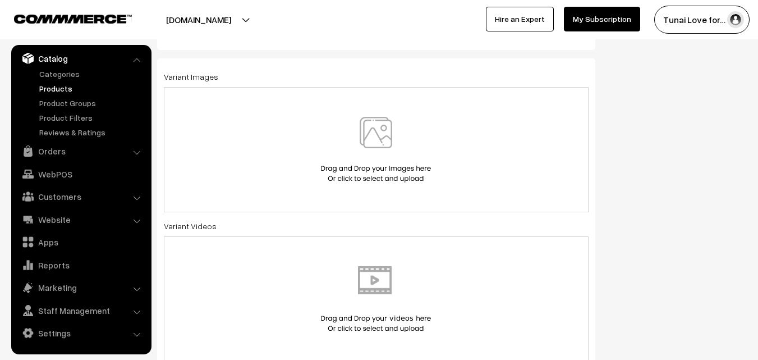
click at [261, 162] on div at bounding box center [376, 150] width 401 height 66
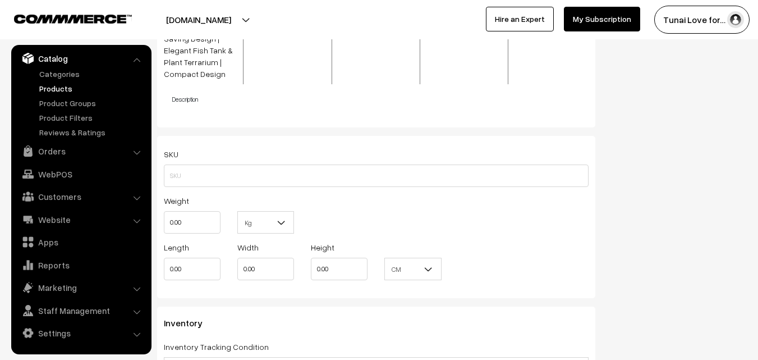
scroll to position [1327, 0]
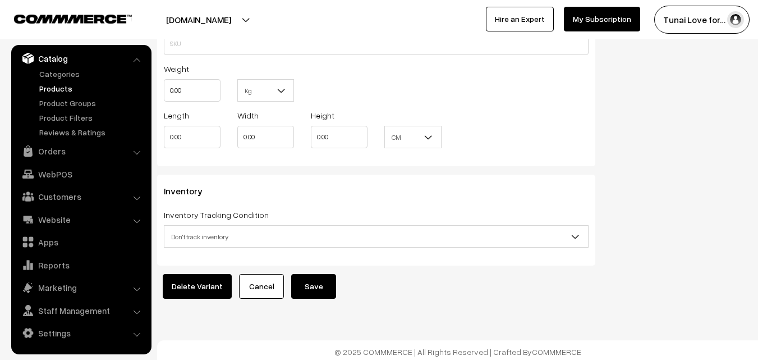
click at [306, 274] on button "Save" at bounding box center [313, 286] width 45 height 25
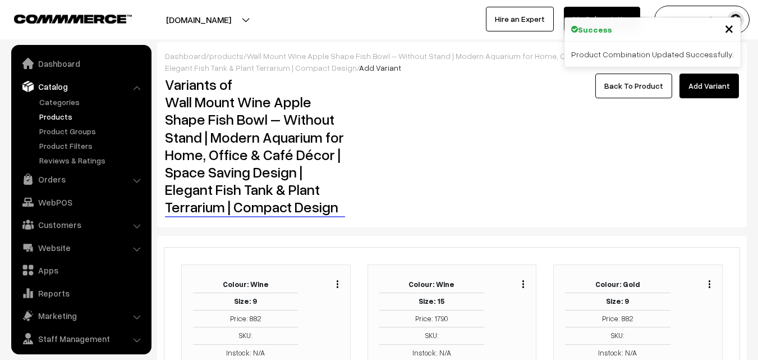
scroll to position [28, 0]
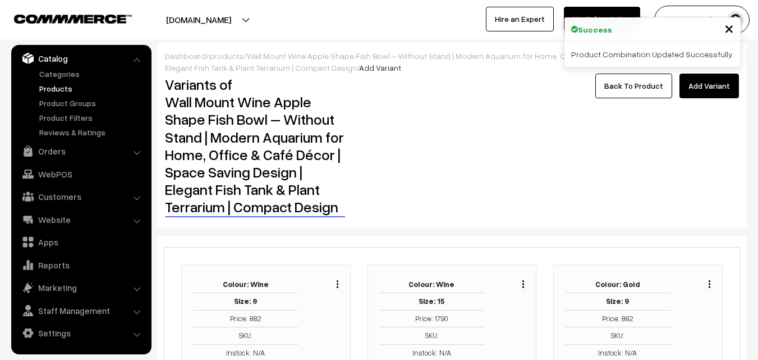
click at [627, 92] on link "Back To Product" at bounding box center [633, 85] width 77 height 25
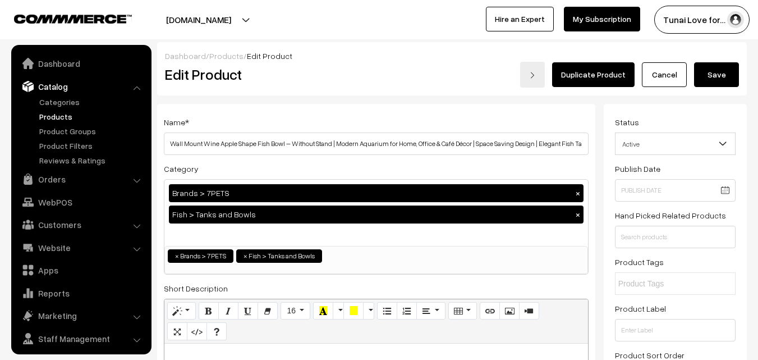
scroll to position [28, 0]
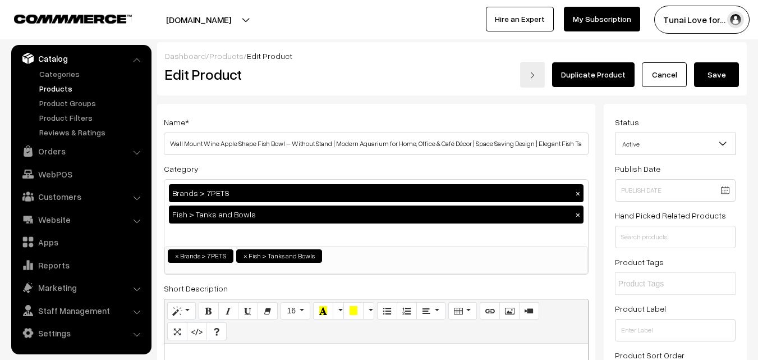
click at [716, 66] on button "Save" at bounding box center [716, 74] width 45 height 25
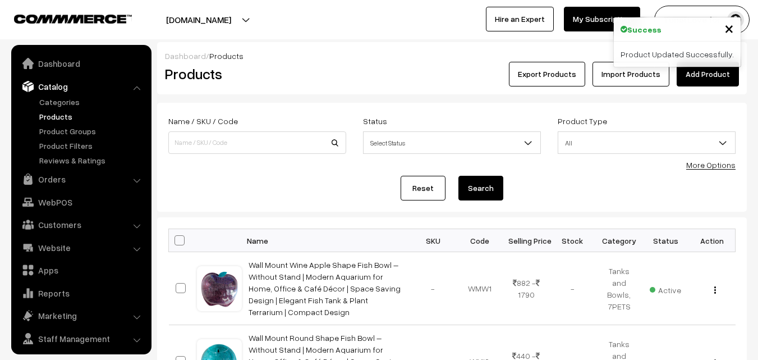
scroll to position [28, 0]
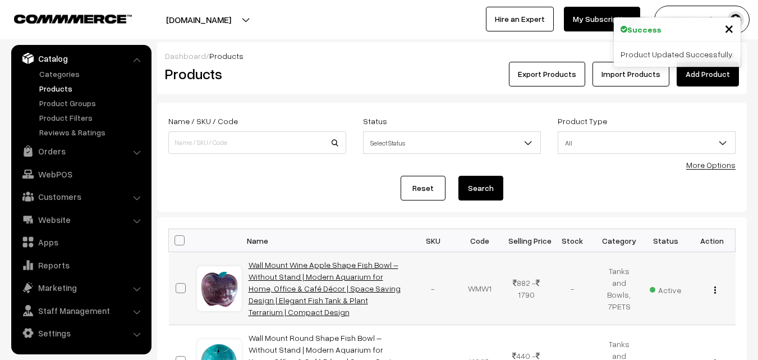
click at [326, 272] on link "Wall Mount Wine Apple Shape Fish Bowl – Without Stand | Modern Aquarium for Hom…" at bounding box center [325, 288] width 152 height 57
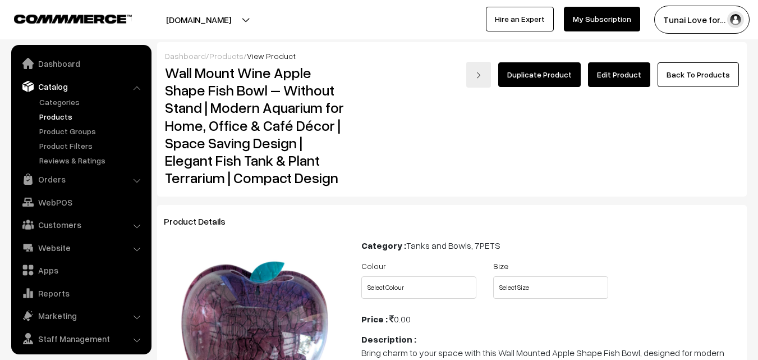
scroll to position [28, 0]
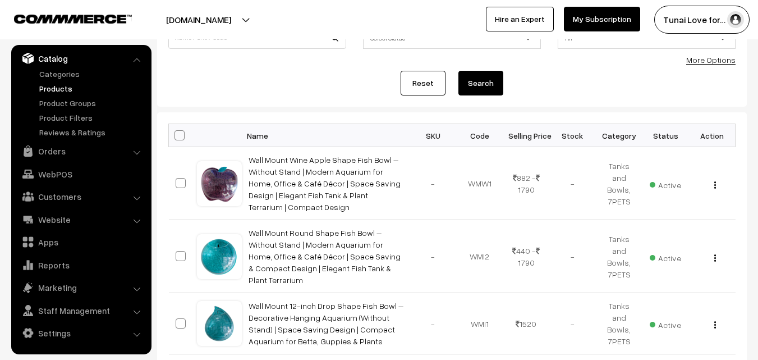
scroll to position [105, 0]
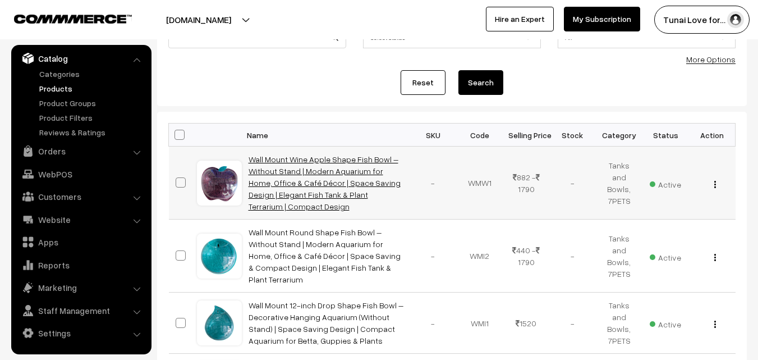
click at [339, 174] on link "Wall Mount Wine Apple Shape Fish Bowl – Without Stand | Modern Aquarium for Hom…" at bounding box center [325, 182] width 152 height 57
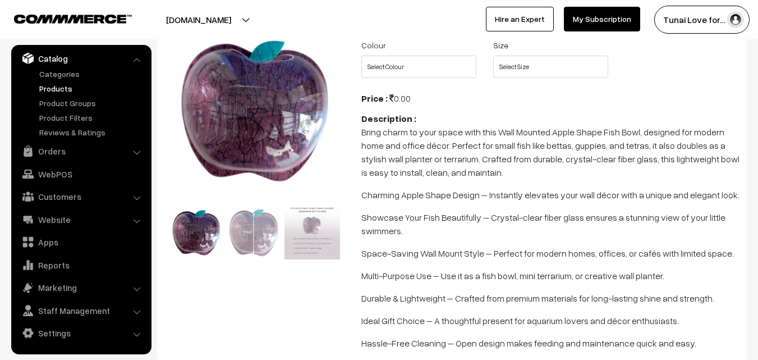
scroll to position [221, 0]
click at [415, 75] on select "Select Colour Wine Gold Yellow" at bounding box center [418, 66] width 115 height 22
select select "WMW1_S82"
click at [361, 55] on select "Select Colour Wine Gold Yellow" at bounding box center [418, 66] width 115 height 22
click at [527, 62] on select "Select Size 9 15" at bounding box center [550, 66] width 115 height 22
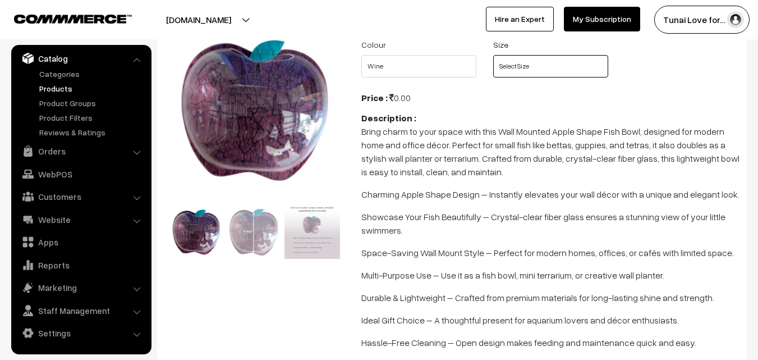
select select "WMW1_DR3"
click at [493, 55] on select "Select Size 9 15" at bounding box center [550, 66] width 115 height 22
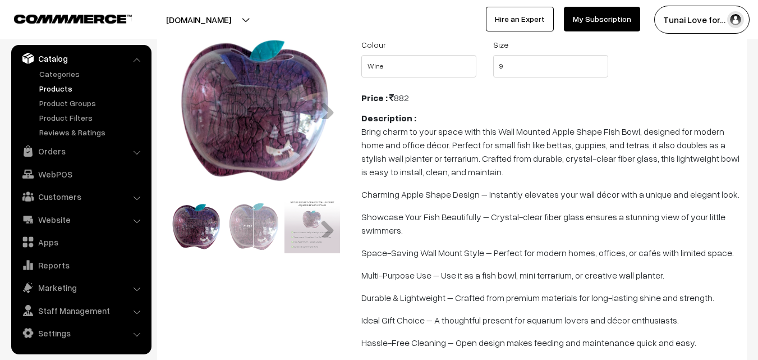
click at [258, 237] on img at bounding box center [255, 226] width 56 height 56
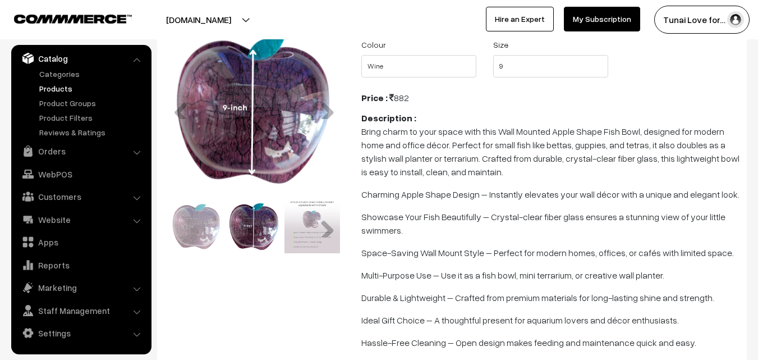
click at [302, 241] on img at bounding box center [312, 226] width 56 height 56
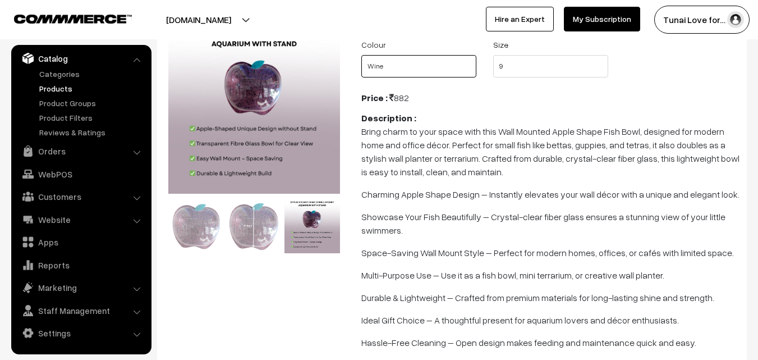
click at [416, 63] on select "Select Colour Wine Gold Yellow" at bounding box center [418, 66] width 115 height 22
select select "WMW1_ANU"
click at [361, 55] on select "Select Colour Wine Gold Yellow" at bounding box center [418, 66] width 115 height 22
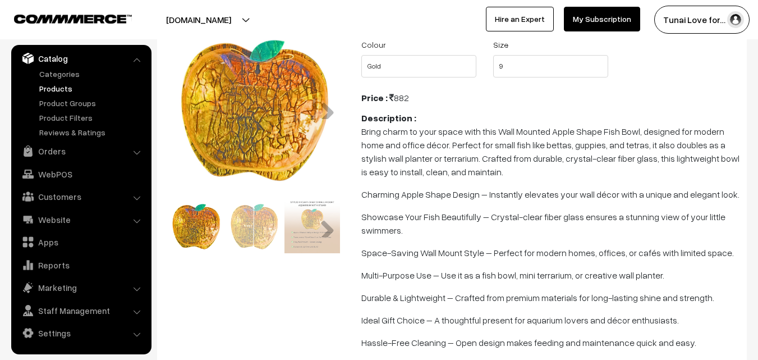
click at [255, 225] on img at bounding box center [255, 226] width 56 height 56
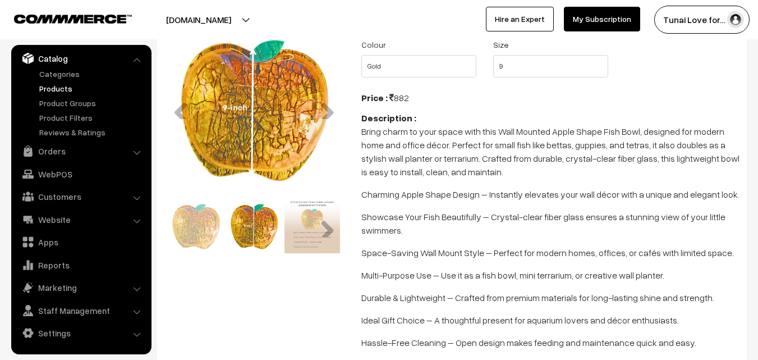
click at [285, 227] on img at bounding box center [312, 226] width 56 height 56
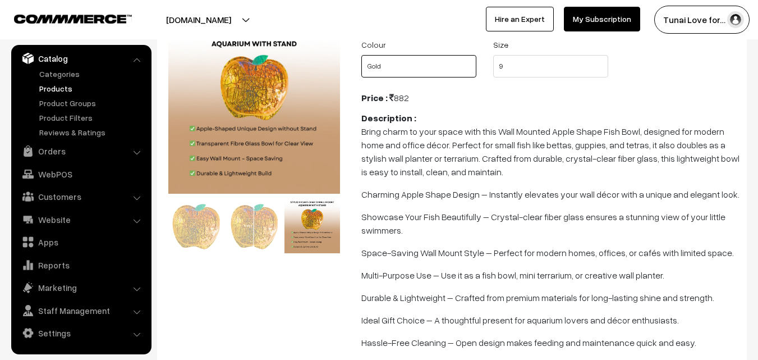
click at [385, 70] on select "Select Colour Wine Gold Yellow" at bounding box center [418, 66] width 115 height 22
select select "WMW1_UJI"
click at [361, 55] on select "Select Colour Wine Gold Yellow" at bounding box center [418, 66] width 115 height 22
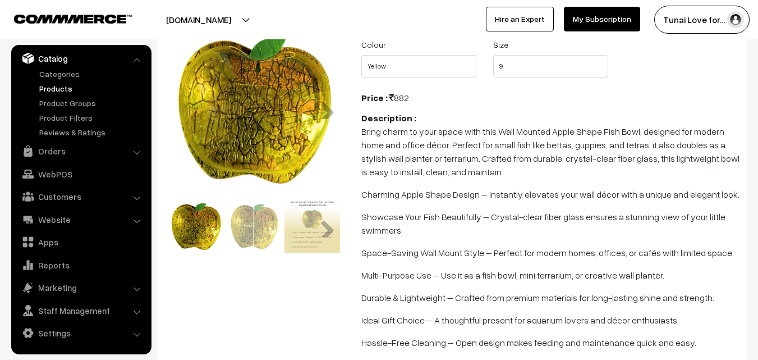
click at [256, 227] on img at bounding box center [255, 226] width 56 height 56
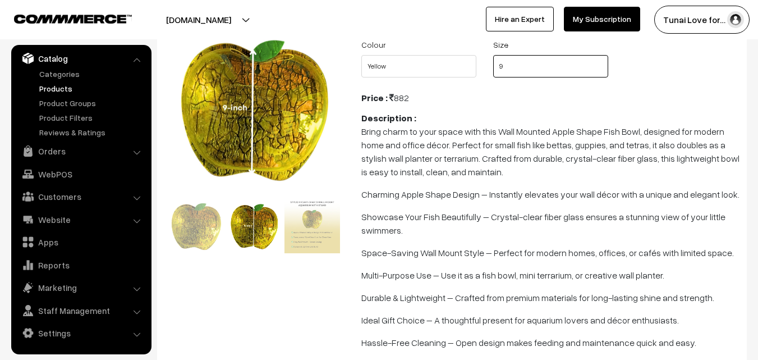
click at [512, 71] on select "Select Size 9 15" at bounding box center [550, 66] width 115 height 22
select select "WMW1_F18"
click at [493, 55] on select "Select Size 9 15" at bounding box center [550, 66] width 115 height 22
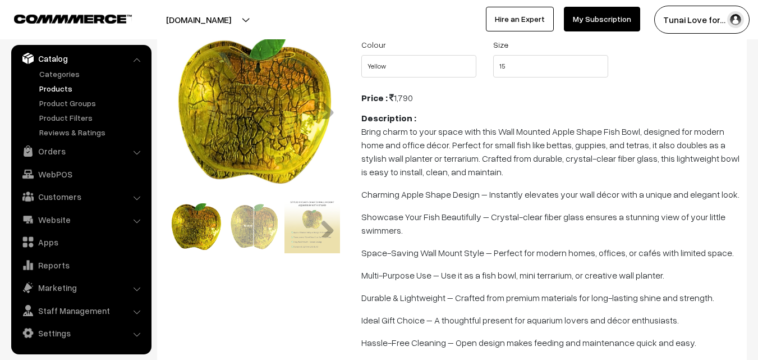
scroll to position [0, 0]
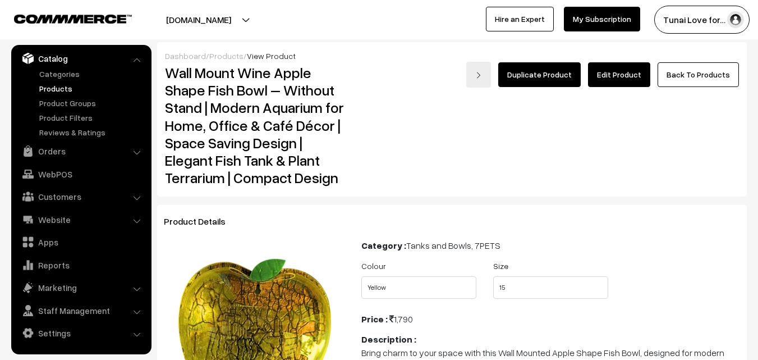
click at [619, 88] on div "Duplicate Product Edit Product Back To Products" at bounding box center [550, 125] width 394 height 127
click at [621, 80] on link "Edit Product" at bounding box center [619, 74] width 62 height 25
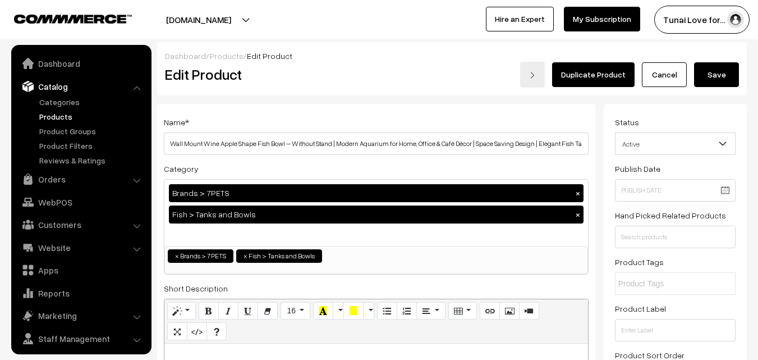
scroll to position [28, 0]
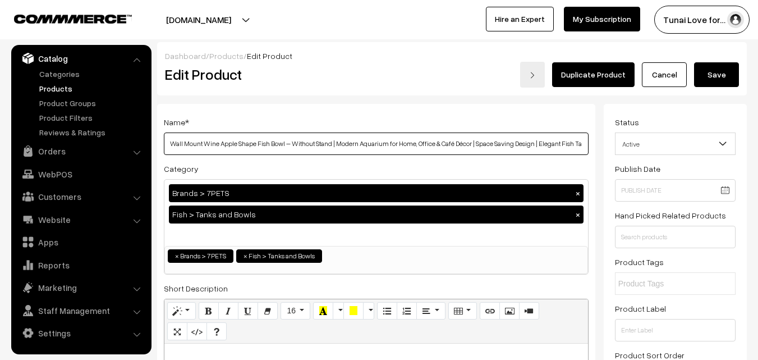
click at [458, 139] on input "Wall Mount Wine Apple Shape Fish Bowl – Without Stand | Modern Aquarium for Hom…" at bounding box center [376, 143] width 425 height 22
click at [452, 146] on input "Wall Mount Wine Apple Shape Fish Bowl – Without Stand | Modern Aquarium for Hom…" at bounding box center [376, 143] width 425 height 22
type input "Wall Mount Wine Apple Shape Fish Bowl – Without Stand | Modern Aquarium for Hom…"
click at [710, 80] on button "Save" at bounding box center [716, 74] width 45 height 25
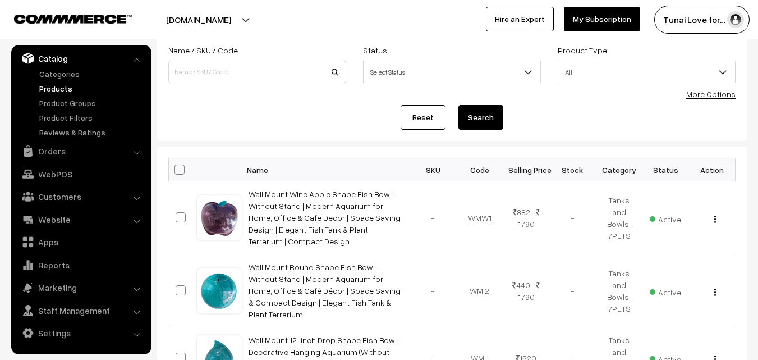
scroll to position [71, 0]
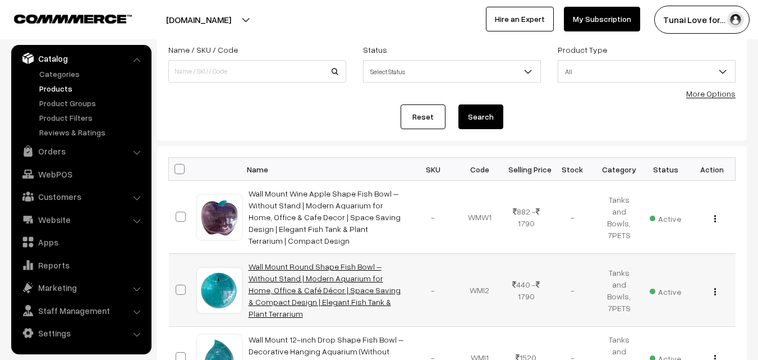
click at [313, 286] on link "Wall Mount Round Shape Fish Bowl – Without Stand | Modern Aquarium for Home, Of…" at bounding box center [325, 289] width 152 height 57
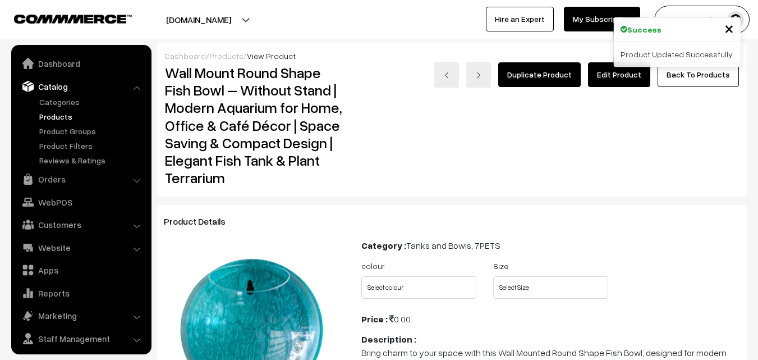
scroll to position [28, 0]
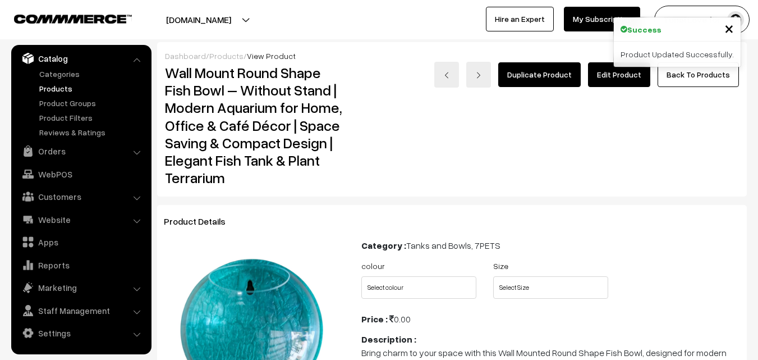
click at [624, 82] on link "Edit Product" at bounding box center [619, 74] width 62 height 25
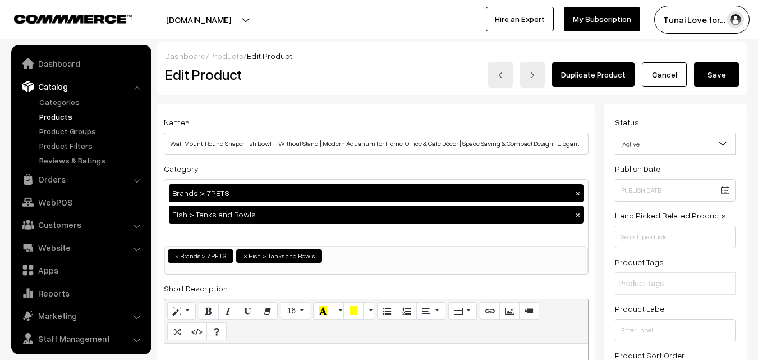
scroll to position [28, 0]
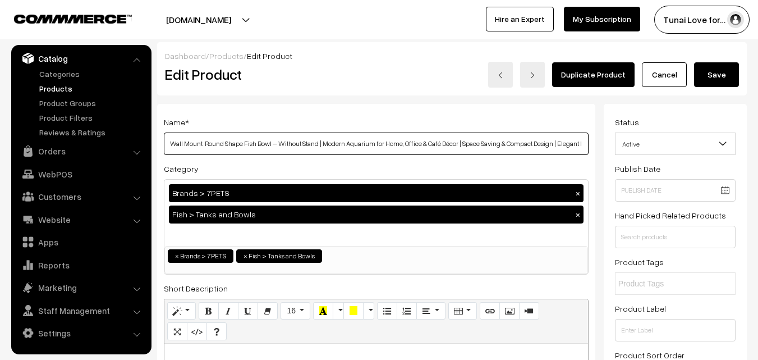
click at [446, 143] on input "Wall Mount Round Shape Fish Bowl – Without Stand | Modern Aquarium for Home, Of…" at bounding box center [376, 143] width 425 height 22
click at [436, 144] on input "Wall Mount Round Shape Fish Bowl – Without Stand | Modern Aquarium for Home, Of…" at bounding box center [376, 143] width 425 height 22
type input "Wall Mount Round Shape Fish Bowl – Without Stand | Modern Aquarium for Home, Of…"
click at [708, 82] on button "Save" at bounding box center [716, 74] width 45 height 25
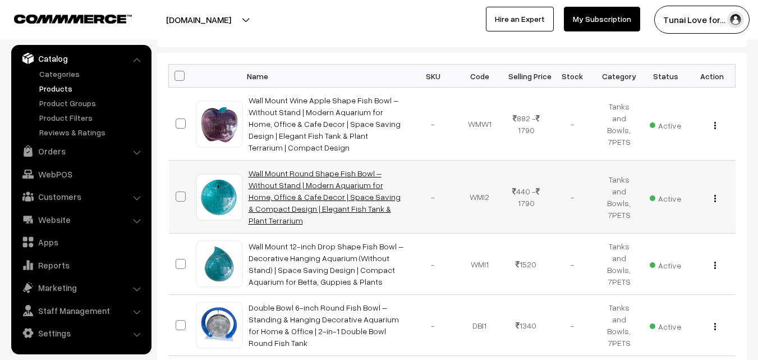
scroll to position [165, 0]
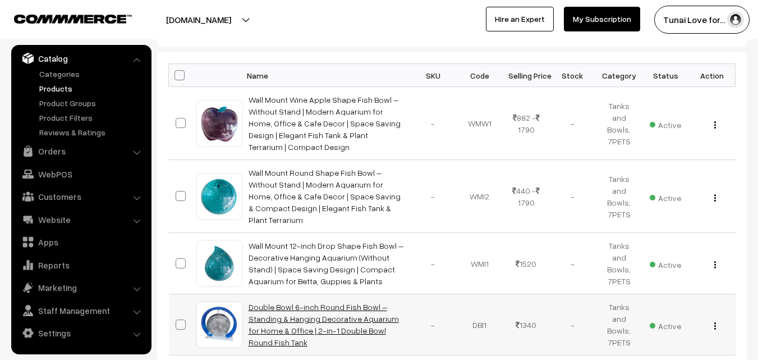
click at [251, 306] on link "Double Bowl 6-inch Round Fish Bowl – Standing & Hanging Decorative Aquarium for…" at bounding box center [324, 324] width 150 height 45
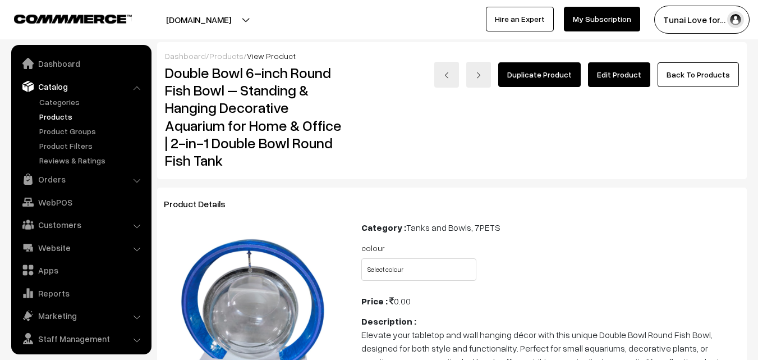
scroll to position [28, 0]
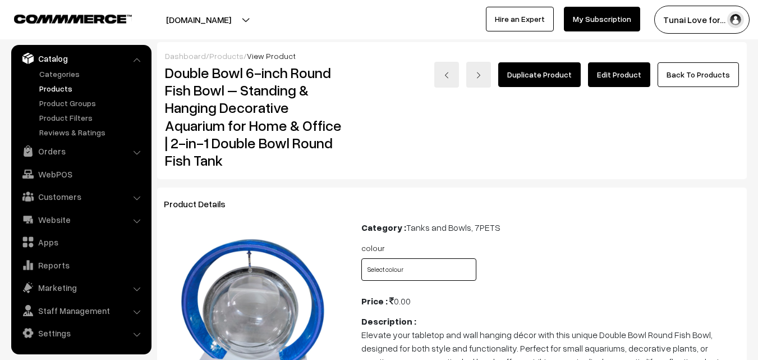
click at [406, 258] on select "Select colour Blue Gold Green Gray Red White Yellow" at bounding box center [418, 269] width 115 height 22
click at [486, 255] on div "colour Select colour Blue Gold Green Gray Red White Yellow" at bounding box center [550, 264] width 395 height 47
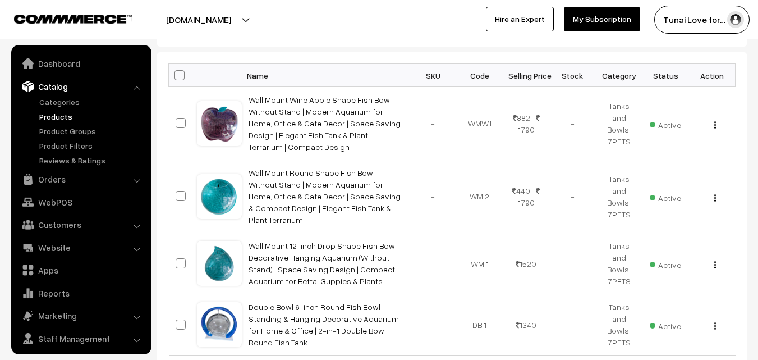
scroll to position [28, 0]
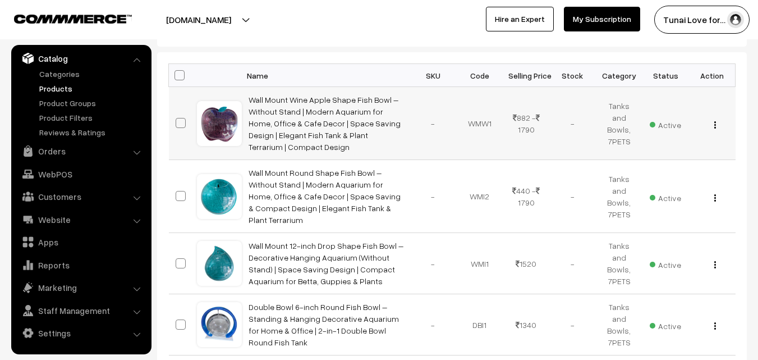
click at [298, 144] on td "Wall Mount Wine Apple Shape Fish Bowl – Without Stand | Modern Aquarium for Hom…" at bounding box center [326, 123] width 168 height 73
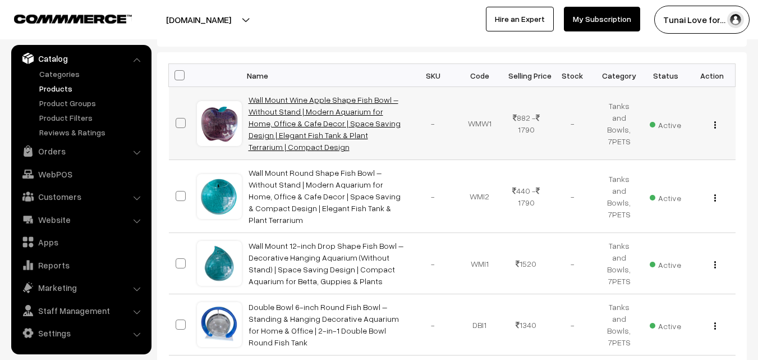
click at [298, 133] on link "Wall Mount Wine Apple Shape Fish Bowl – Without Stand | Modern Aquarium for Hom…" at bounding box center [325, 123] width 152 height 57
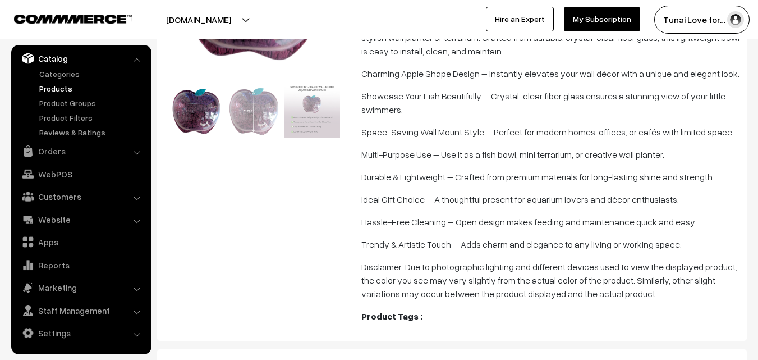
scroll to position [342, 0]
click at [139, 153] on li "Orders Orders" at bounding box center [81, 151] width 135 height 20
click at [132, 153] on link "Orders" at bounding box center [81, 151] width 134 height 20
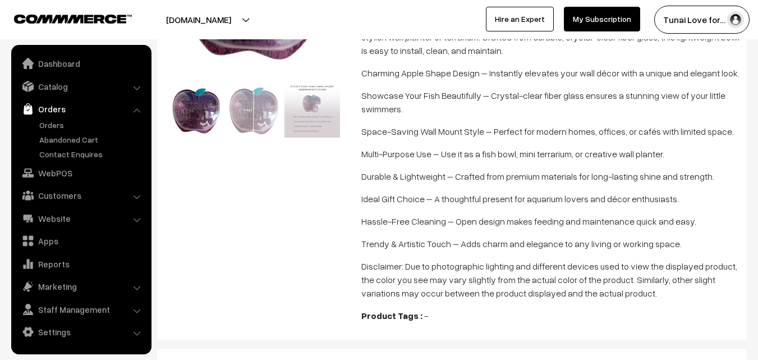
scroll to position [0, 0]
click at [127, 108] on link "Orders" at bounding box center [81, 109] width 134 height 20
click at [227, 119] on img at bounding box center [255, 110] width 56 height 56
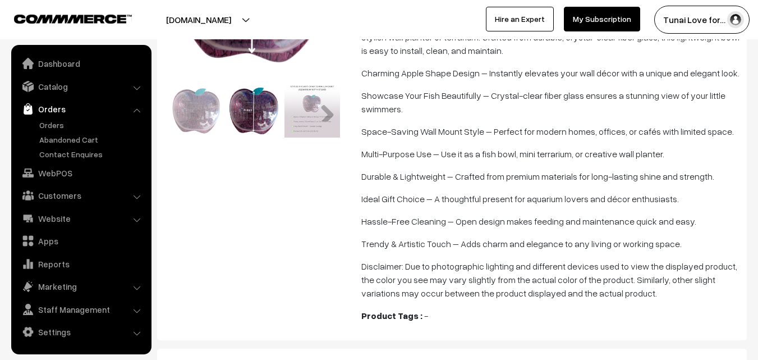
click at [287, 131] on img at bounding box center [312, 110] width 56 height 56
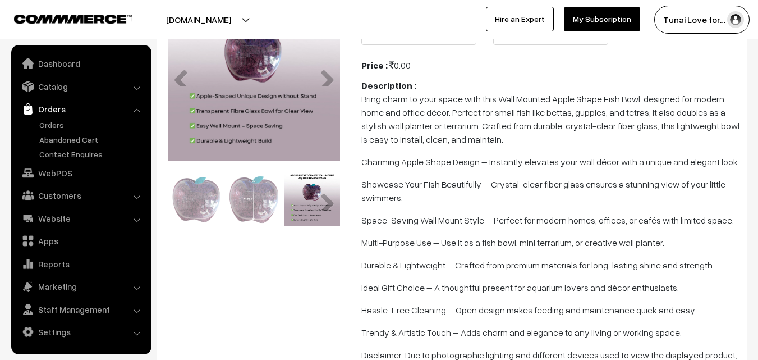
scroll to position [195, 0]
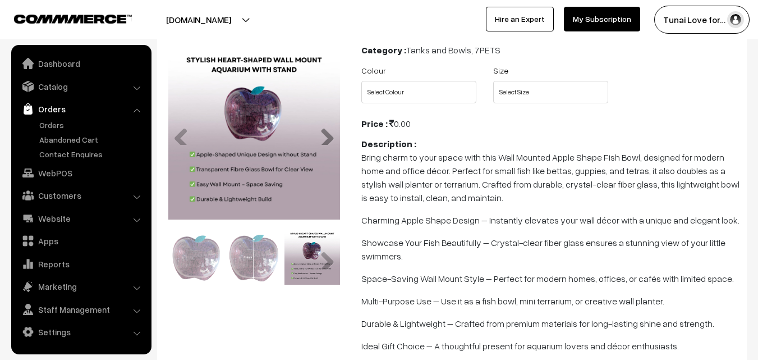
click at [331, 133] on link "Next" at bounding box center [323, 133] width 22 height 22
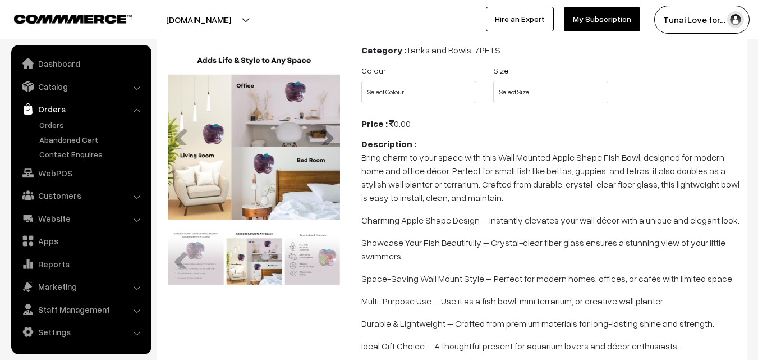
click at [331, 133] on link "Next" at bounding box center [323, 133] width 22 height 22
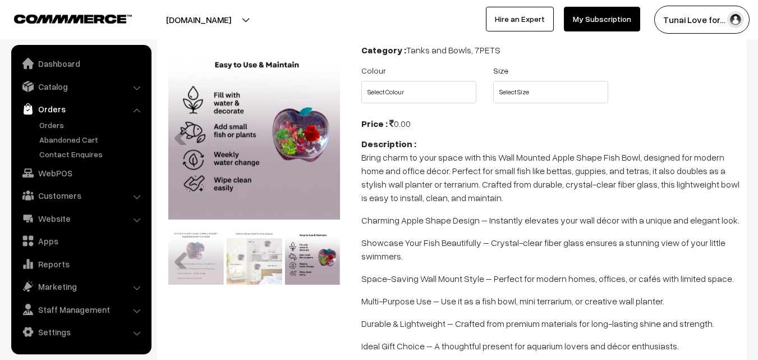
click at [331, 133] on link "Next" at bounding box center [323, 133] width 22 height 22
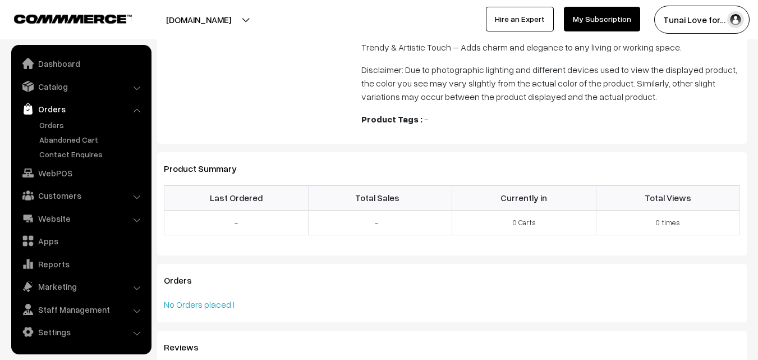
scroll to position [539, 0]
click at [116, 283] on link "Marketing" at bounding box center [81, 286] width 134 height 20
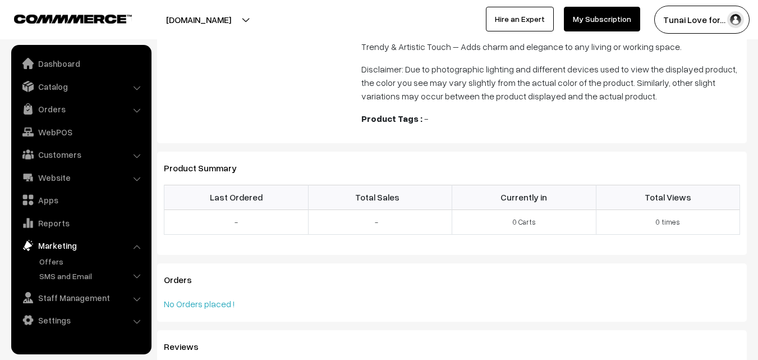
click at [125, 244] on link "Marketing" at bounding box center [81, 245] width 134 height 20
click at [138, 246] on li "Marketing Offers" at bounding box center [81, 259] width 135 height 49
click at [58, 69] on link "Dashboard" at bounding box center [81, 63] width 134 height 20
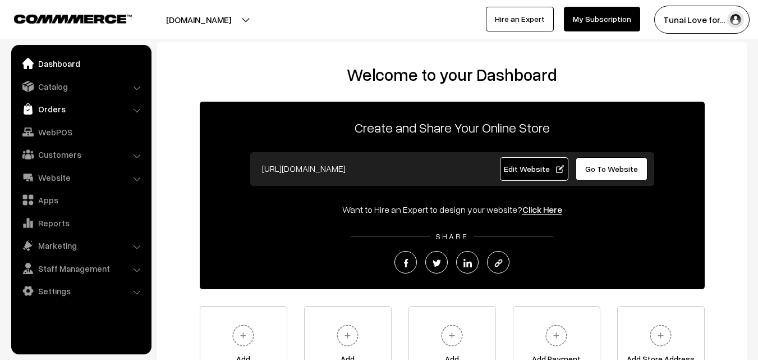
click at [53, 109] on link "Orders" at bounding box center [81, 109] width 134 height 20
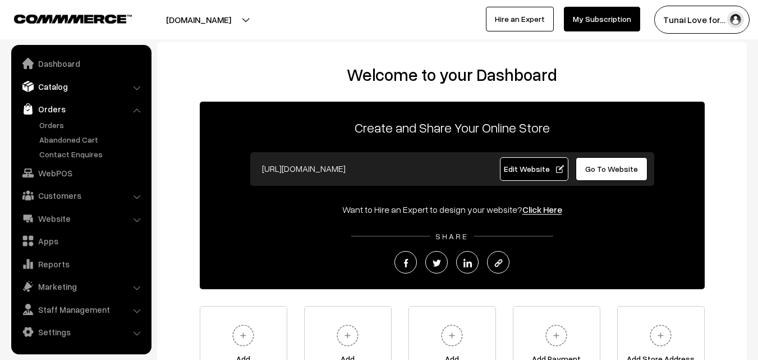
click at [63, 93] on link "Catalog" at bounding box center [81, 86] width 134 height 20
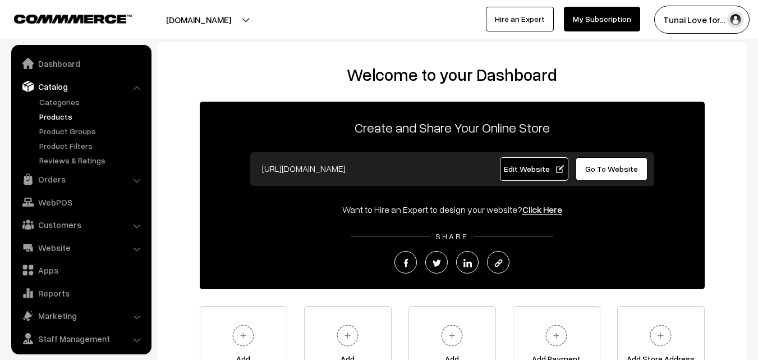
click at [52, 117] on link "Products" at bounding box center [91, 117] width 111 height 12
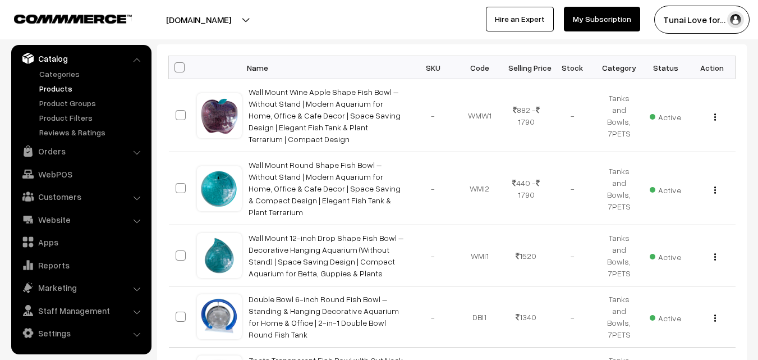
scroll to position [174, 0]
click at [323, 27] on div at bounding box center [187, 20] width 368 height 28
